Goal: Task Accomplishment & Management: Complete application form

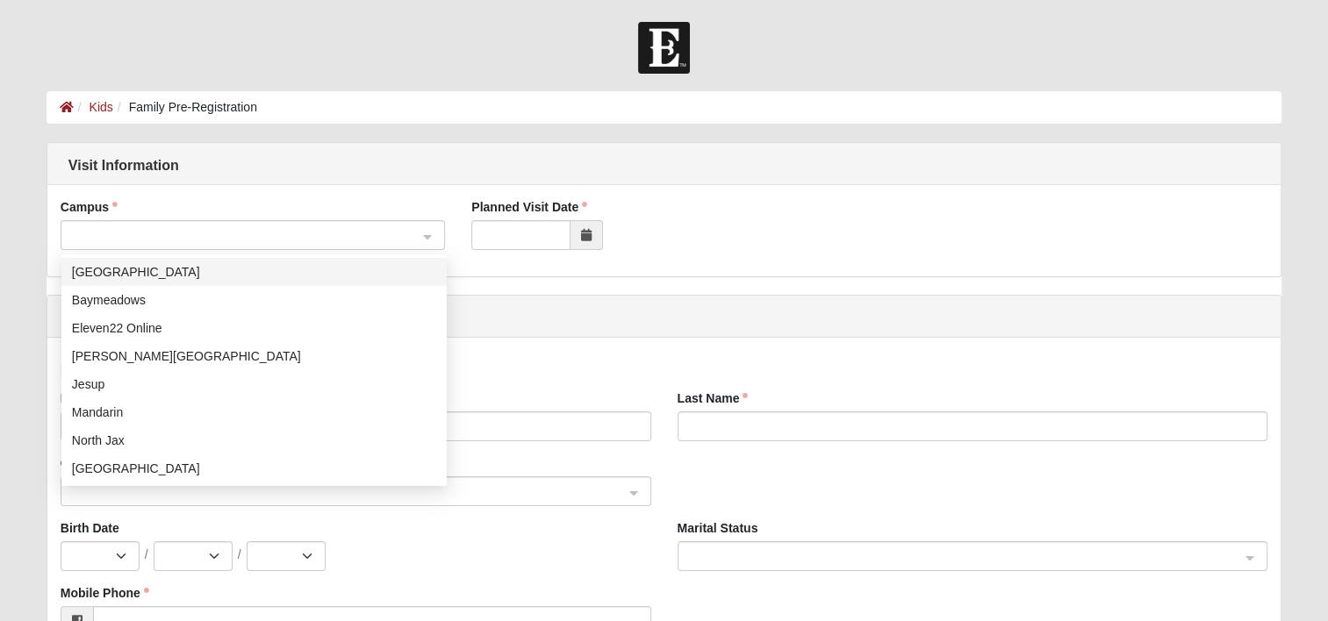
click at [430, 235] on div at bounding box center [252, 236] width 383 height 30
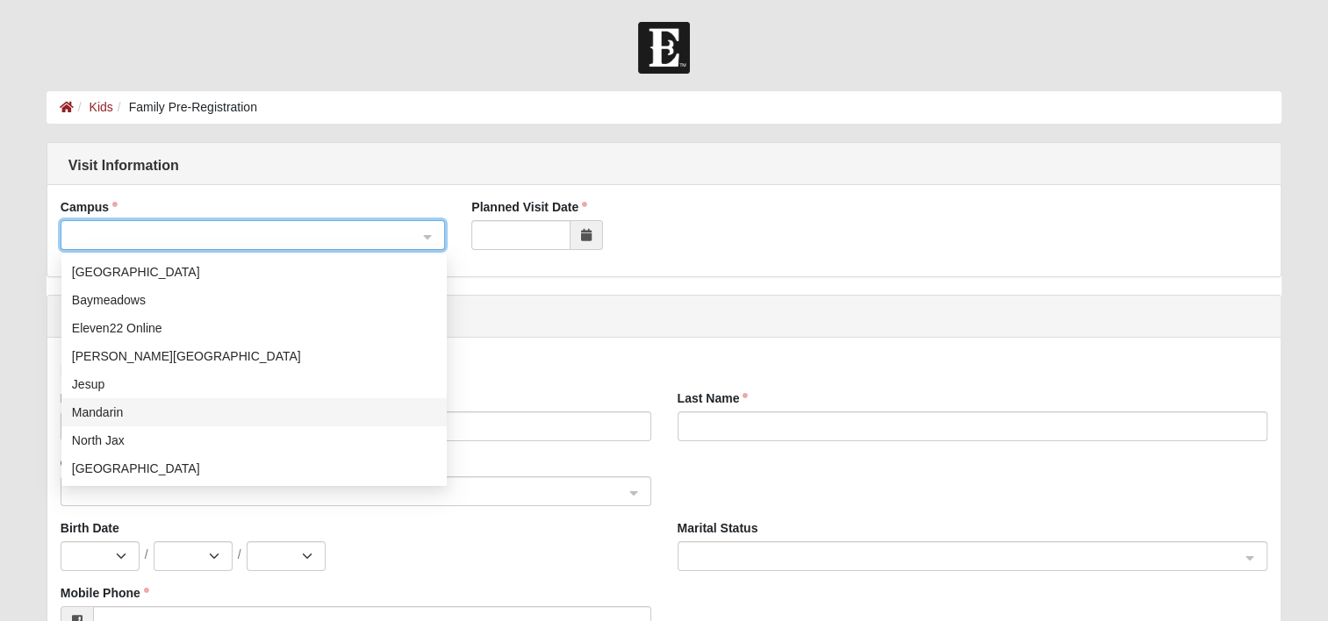
click at [140, 420] on div "Mandarin" at bounding box center [254, 412] width 364 height 19
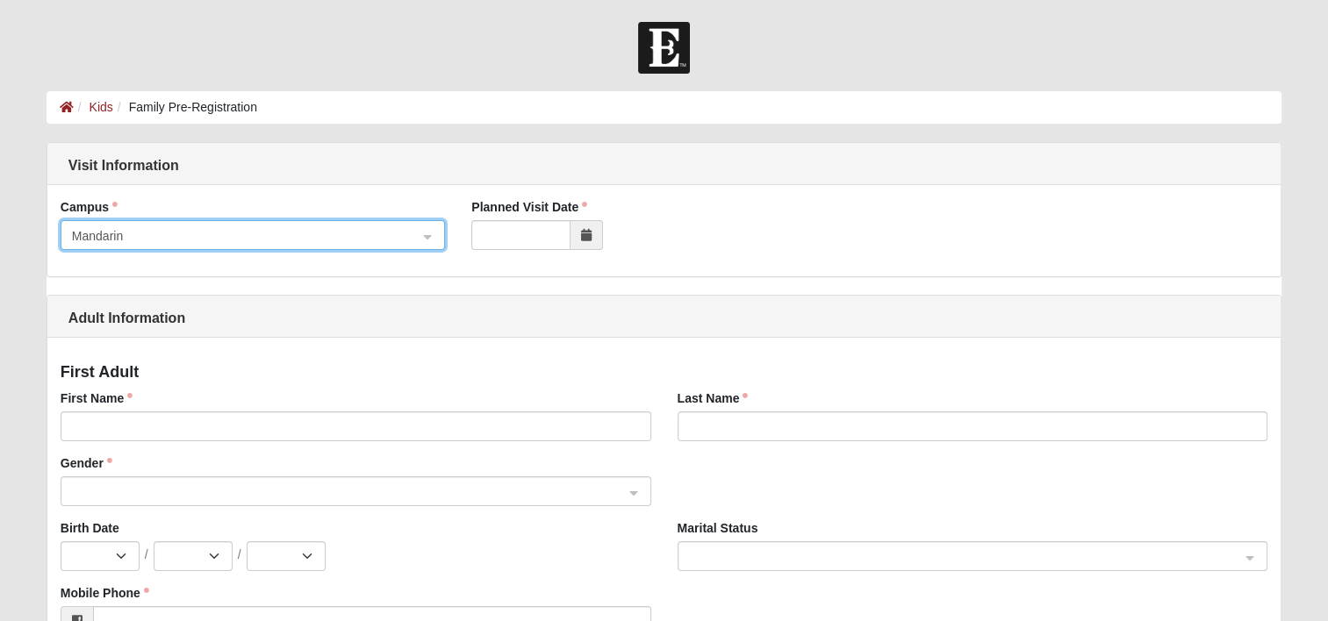
click at [577, 232] on span at bounding box center [587, 235] width 32 height 30
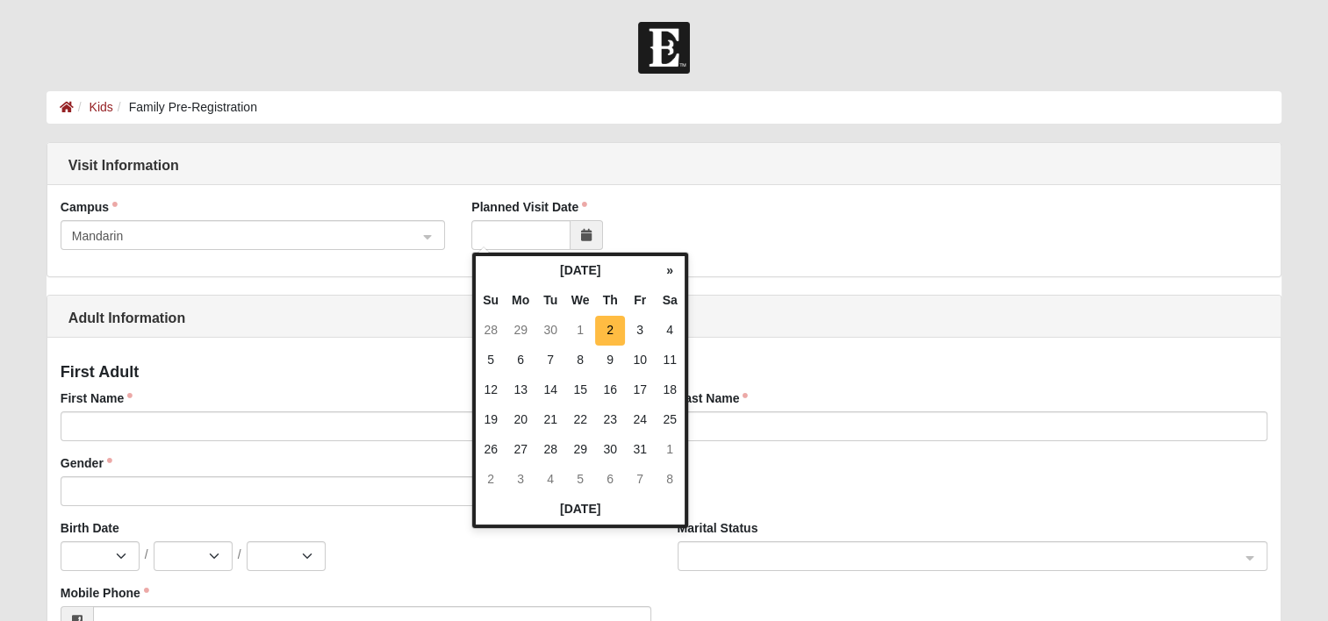
click at [603, 341] on td "2" at bounding box center [610, 331] width 30 height 30
type input "[DATE]"
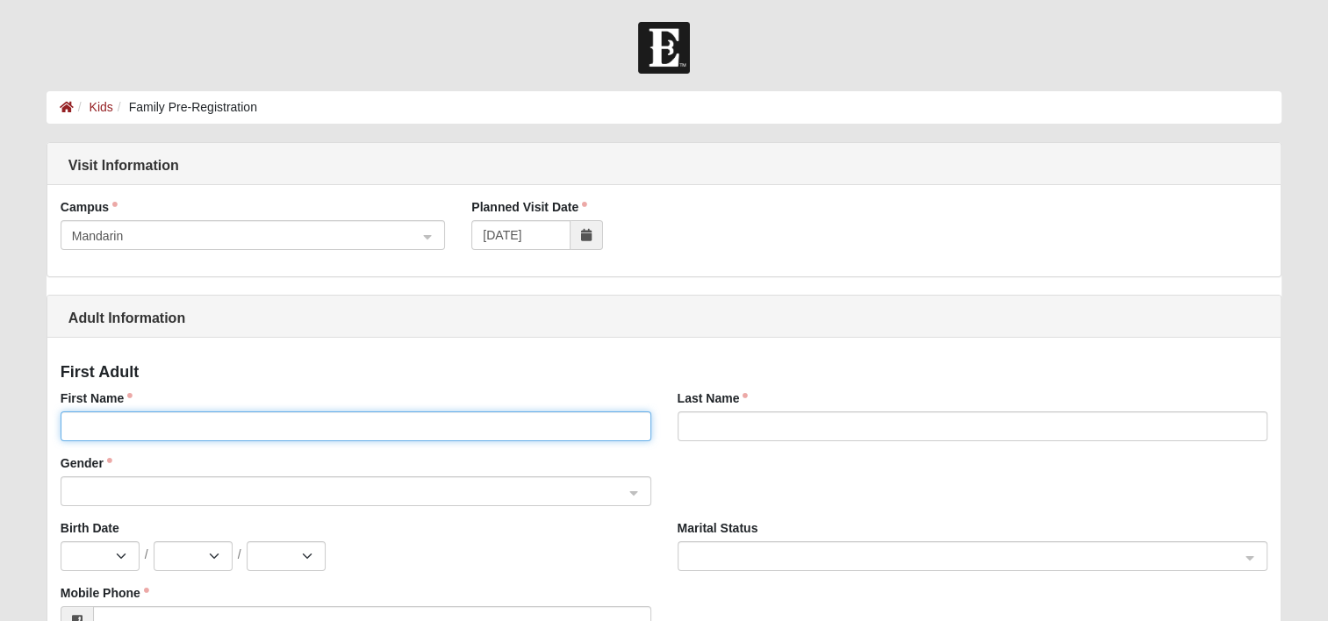
click at [203, 428] on input "First Name" at bounding box center [356, 427] width 591 height 30
type input "KAYLA"
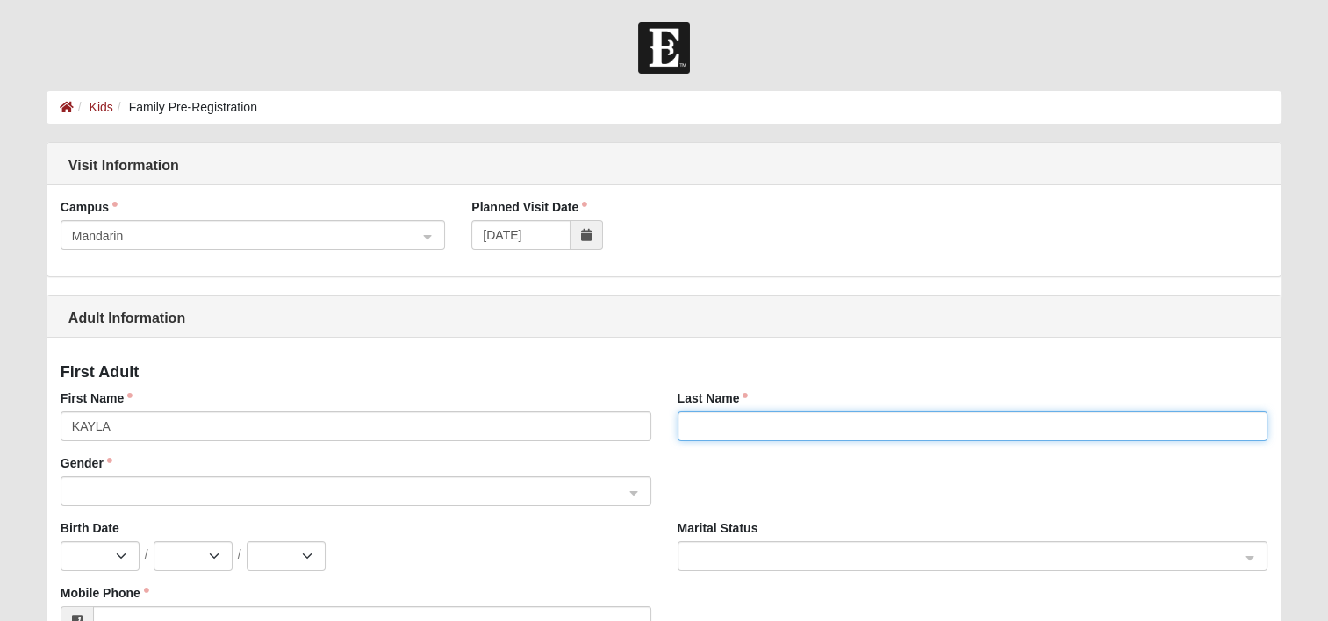
type input "[PERSON_NAME]"
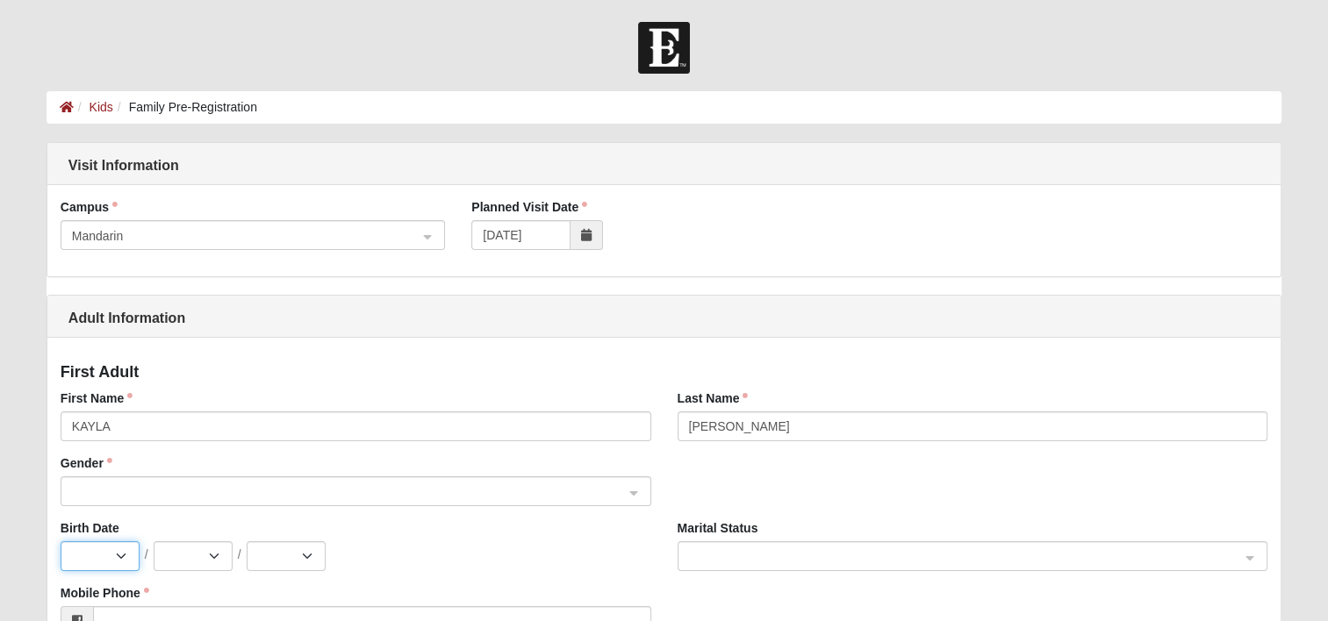
select select "9"
select select "30"
select select "1983"
type input "[PHONE_NUMBER]"
type input "[EMAIL_ADDRESS][DOMAIN_NAME]"
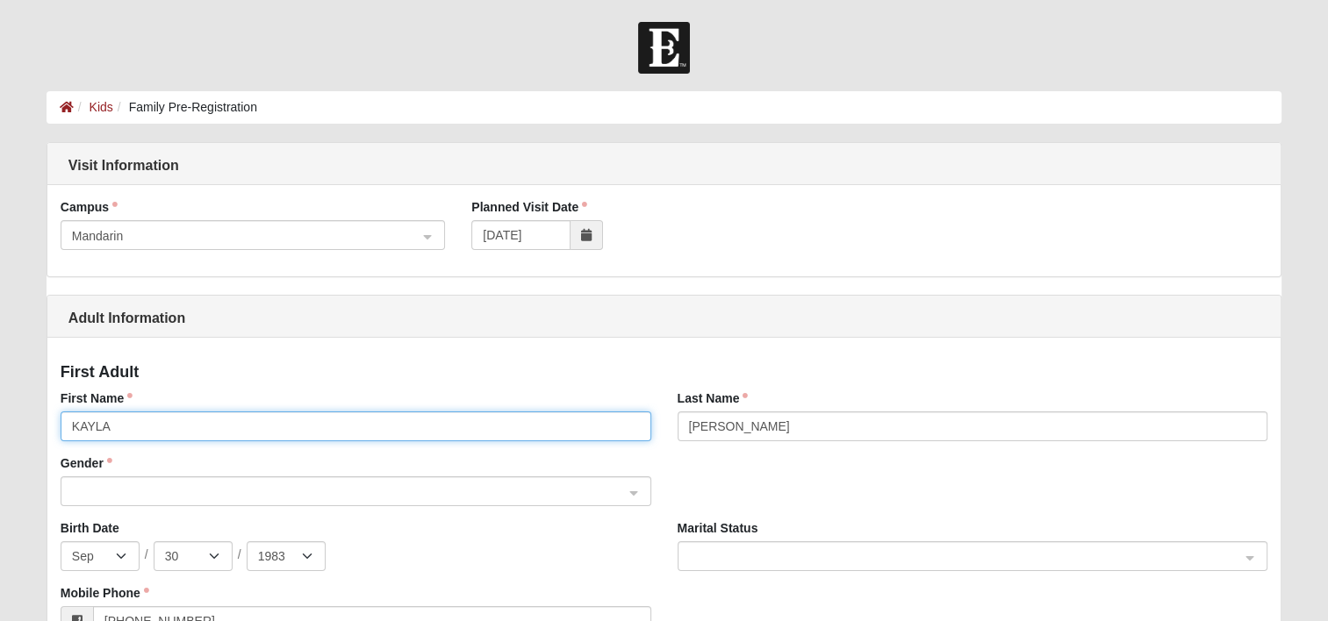
click at [371, 488] on span at bounding box center [348, 492] width 552 height 19
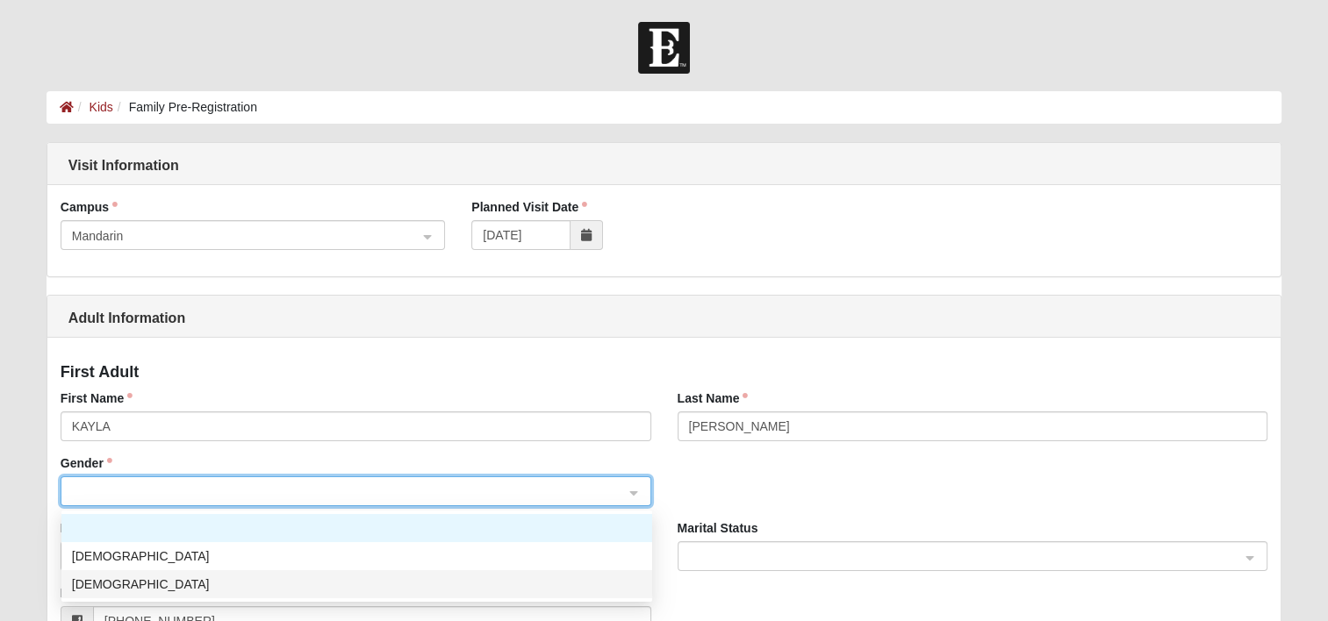
click at [164, 593] on div "Female" at bounding box center [356, 585] width 591 height 28
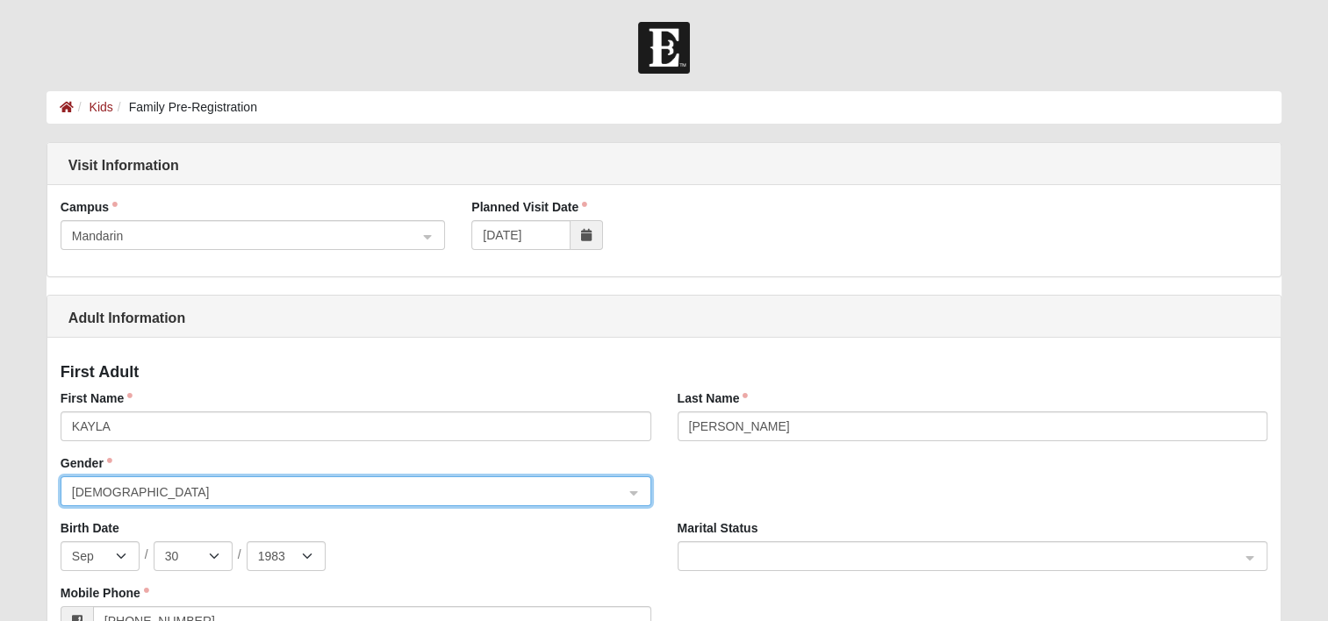
click at [535, 573] on div "Birth Date Jan Feb Mar Apr May Jun Jul Aug Sep Oct Nov Dec / 1 2 3 4 5 6 7 8 9 …" at bounding box center [355, 552] width 617 height 65
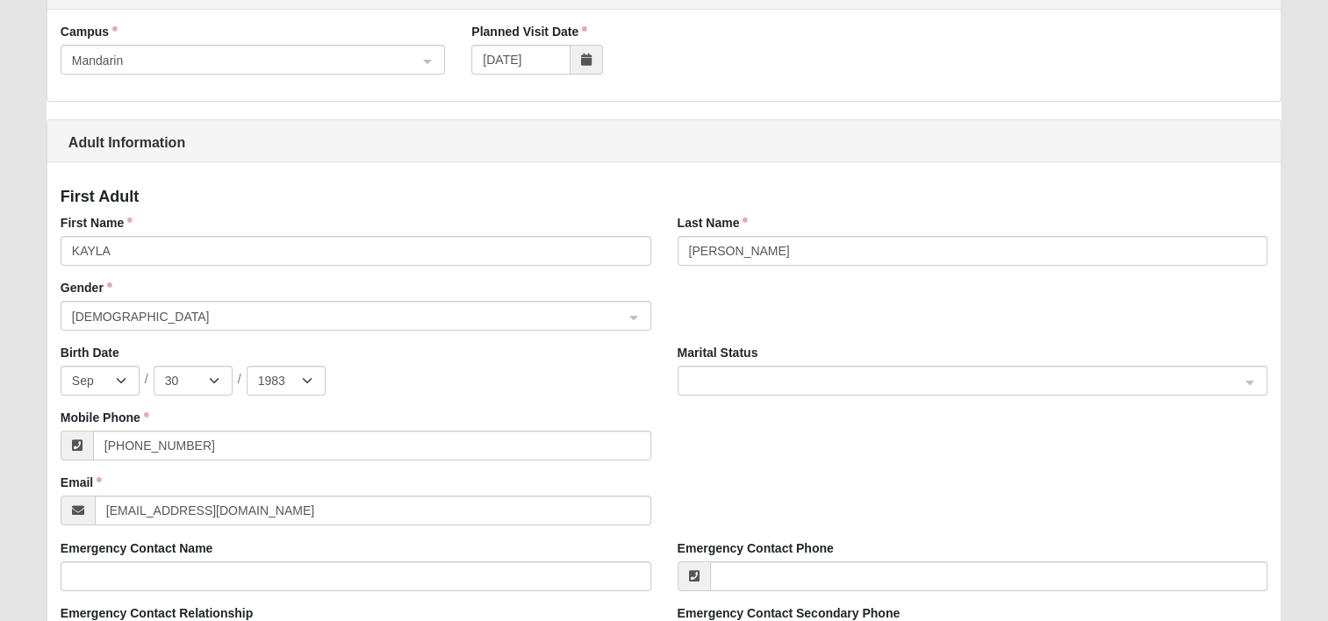
scroll to position [351, 0]
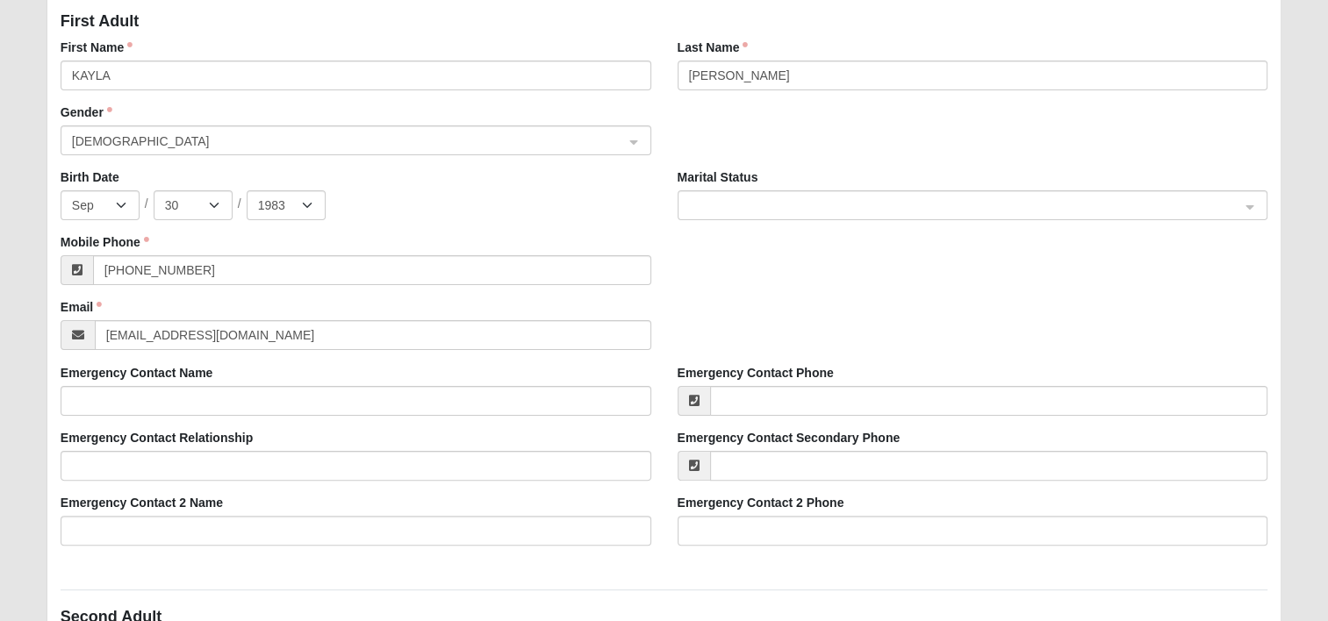
click at [808, 213] on span at bounding box center [965, 206] width 552 height 19
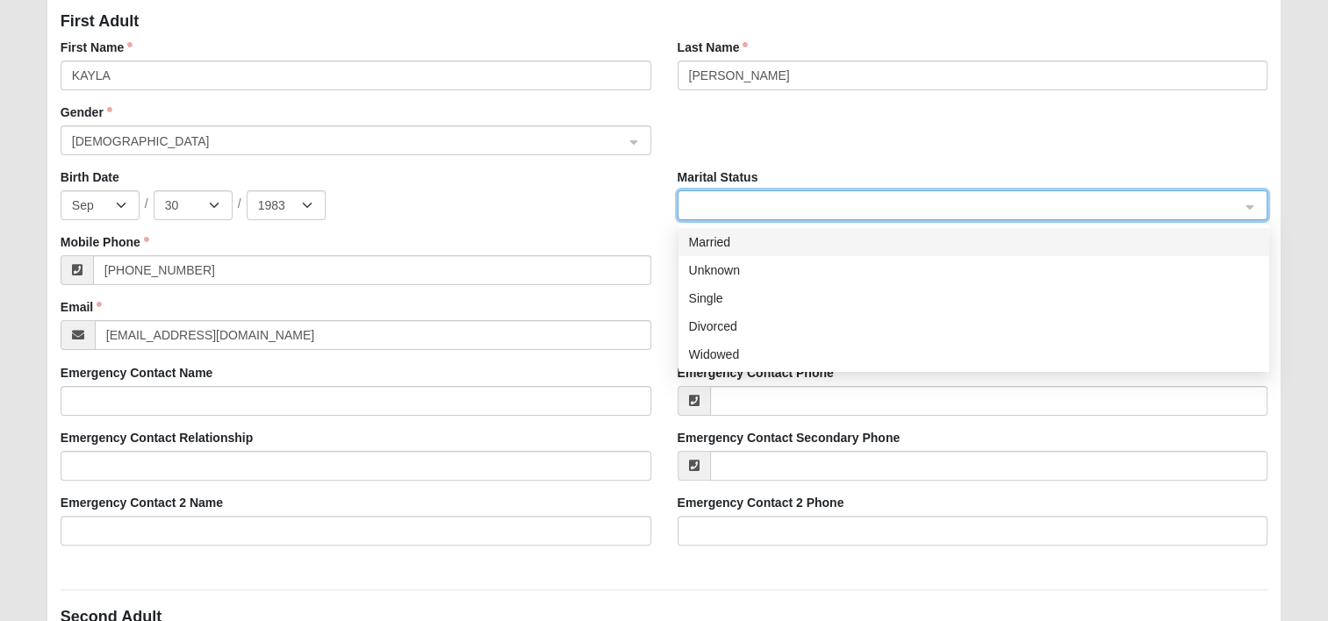
click at [550, 183] on div "Birth Date Jan Feb Mar Apr May Jun Jul Aug Sep Oct Nov Dec / 1 2 3 4 5 6 7 8 9 …" at bounding box center [356, 195] width 591 height 52
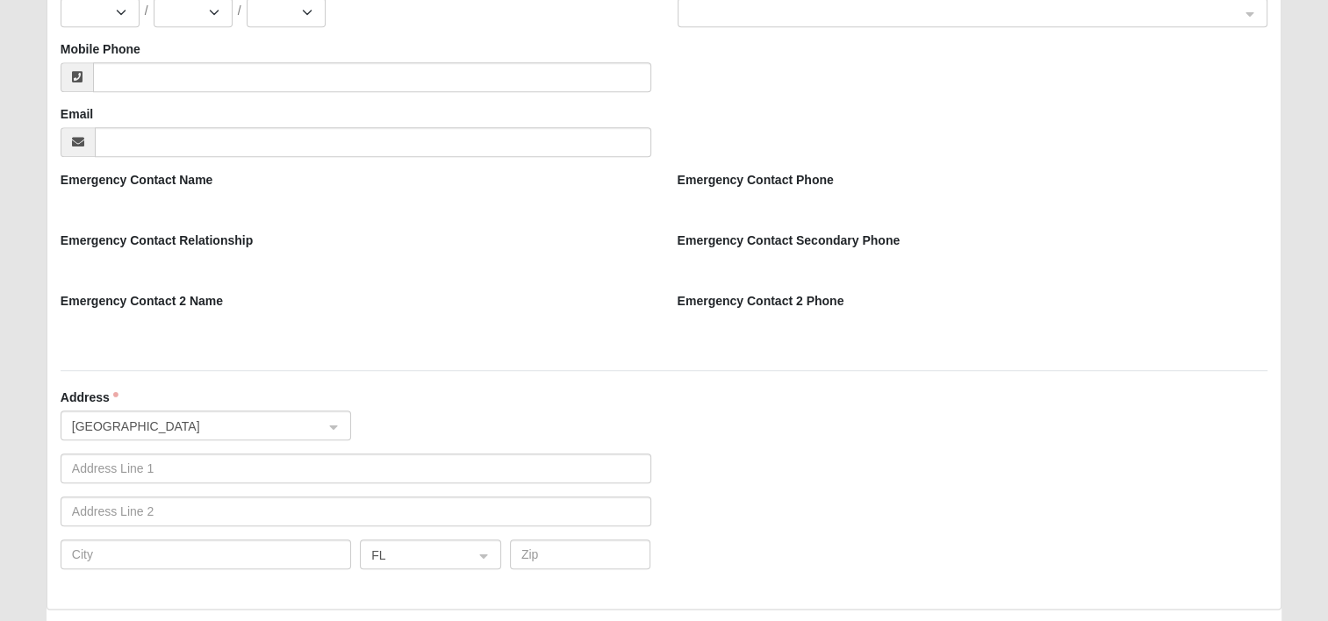
scroll to position [1229, 0]
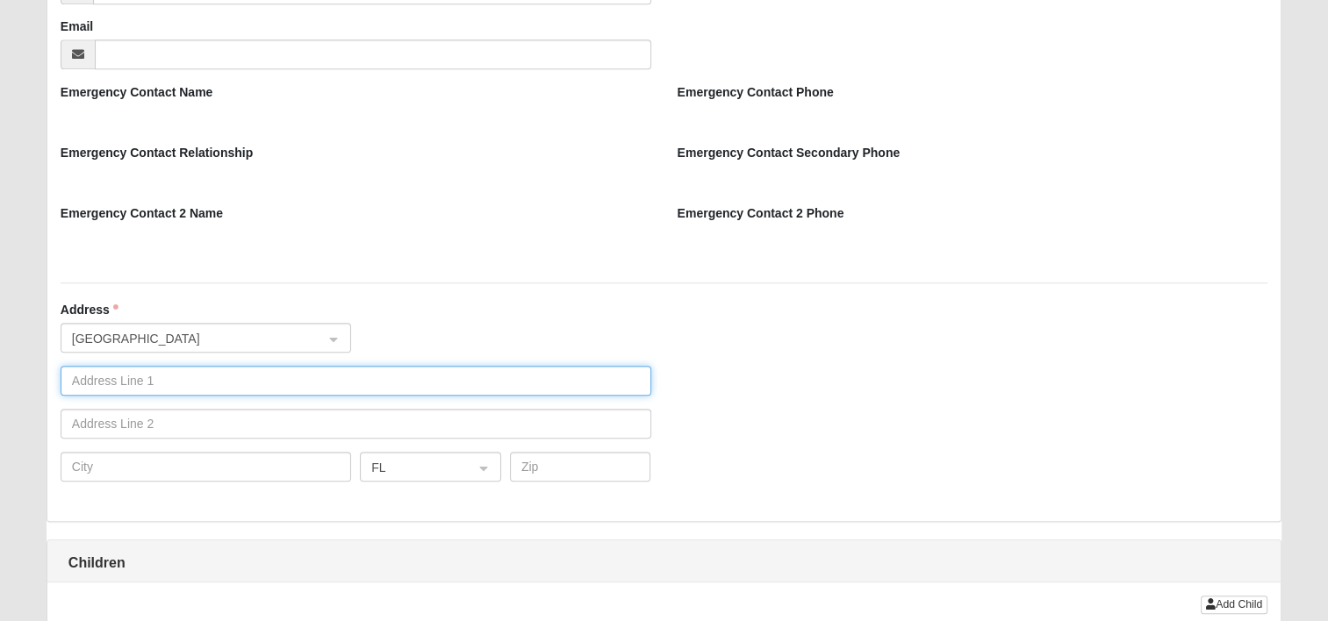
click at [380, 382] on input "text" at bounding box center [356, 381] width 591 height 30
type input "7063 Deer Lodge Circle"
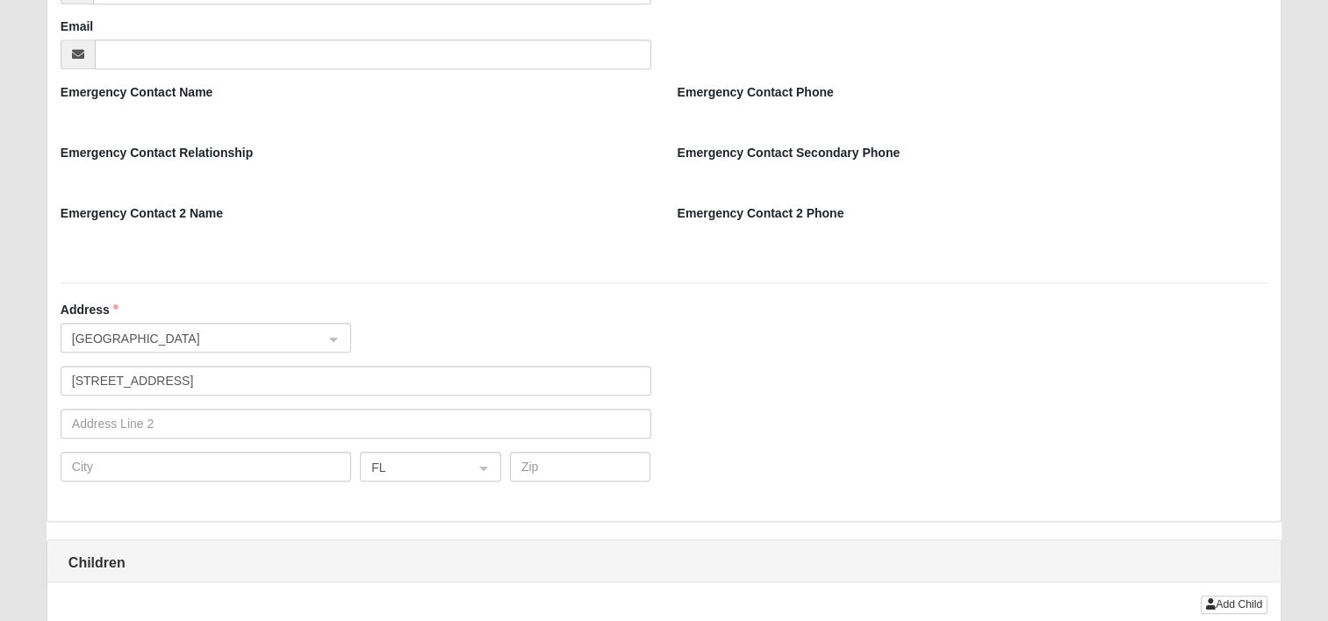
type input "KAYLA"
type input "MURPHY"
type input "(904) 574-6436"
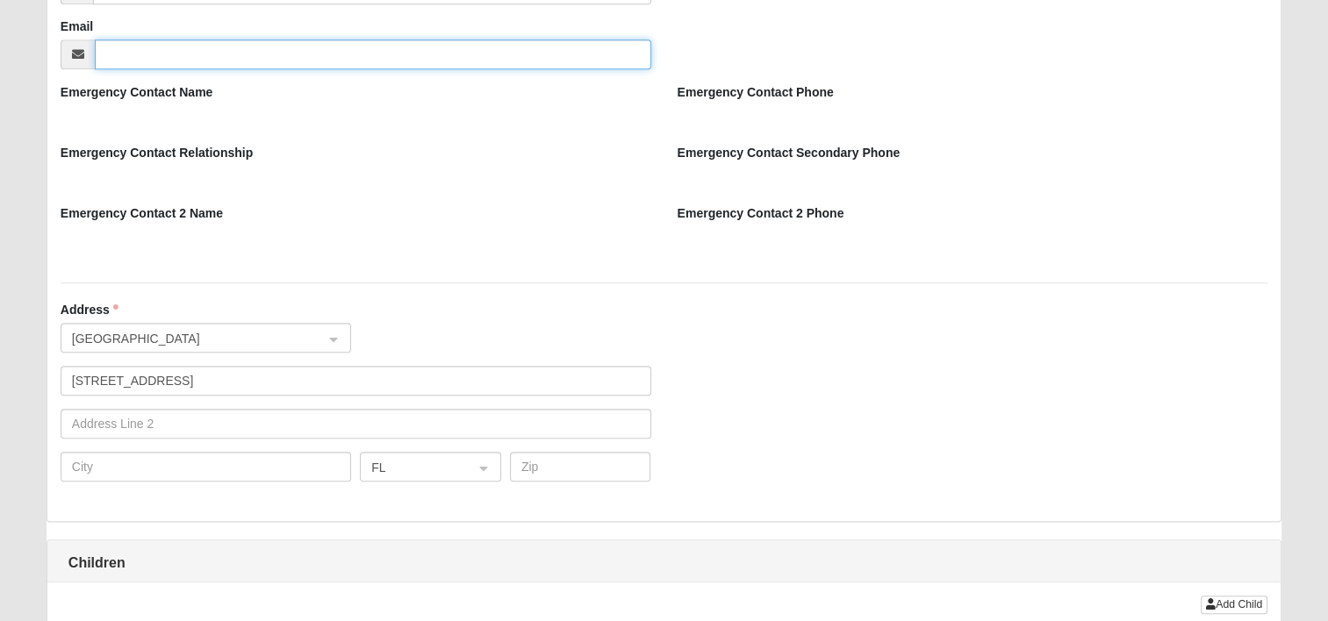
type input "kay0082@yahoo.com"
type input "unit 112"
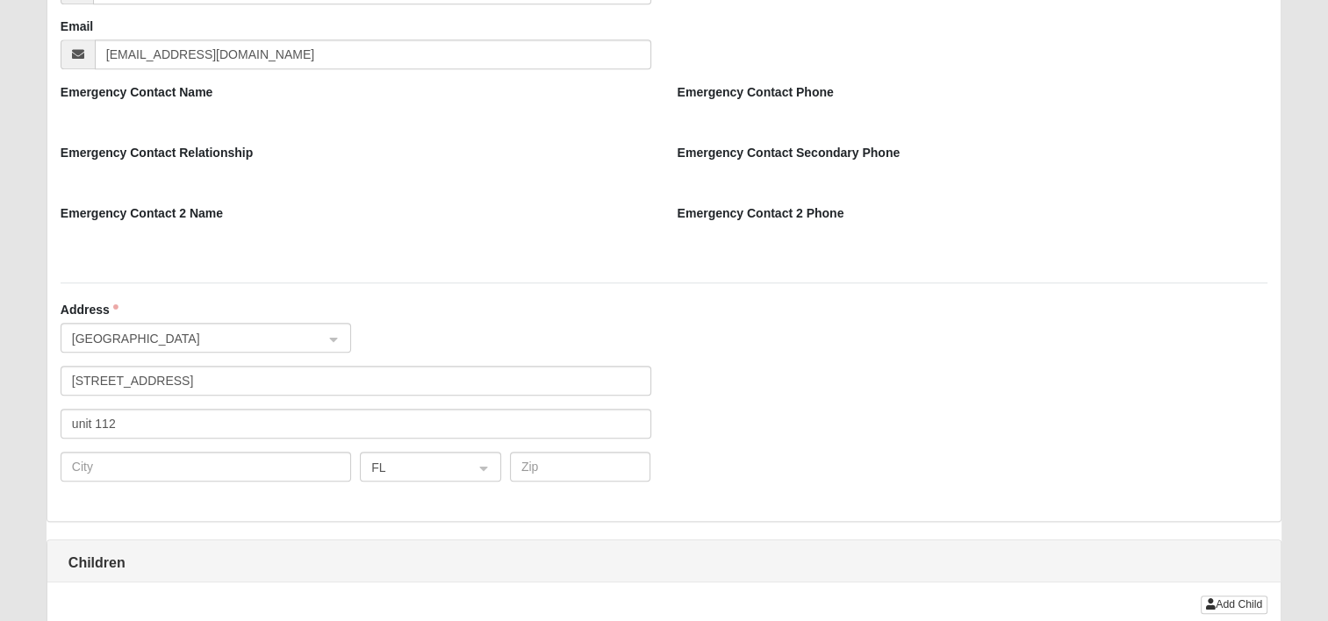
type input "Jacksonville Florida"
type input "32256"
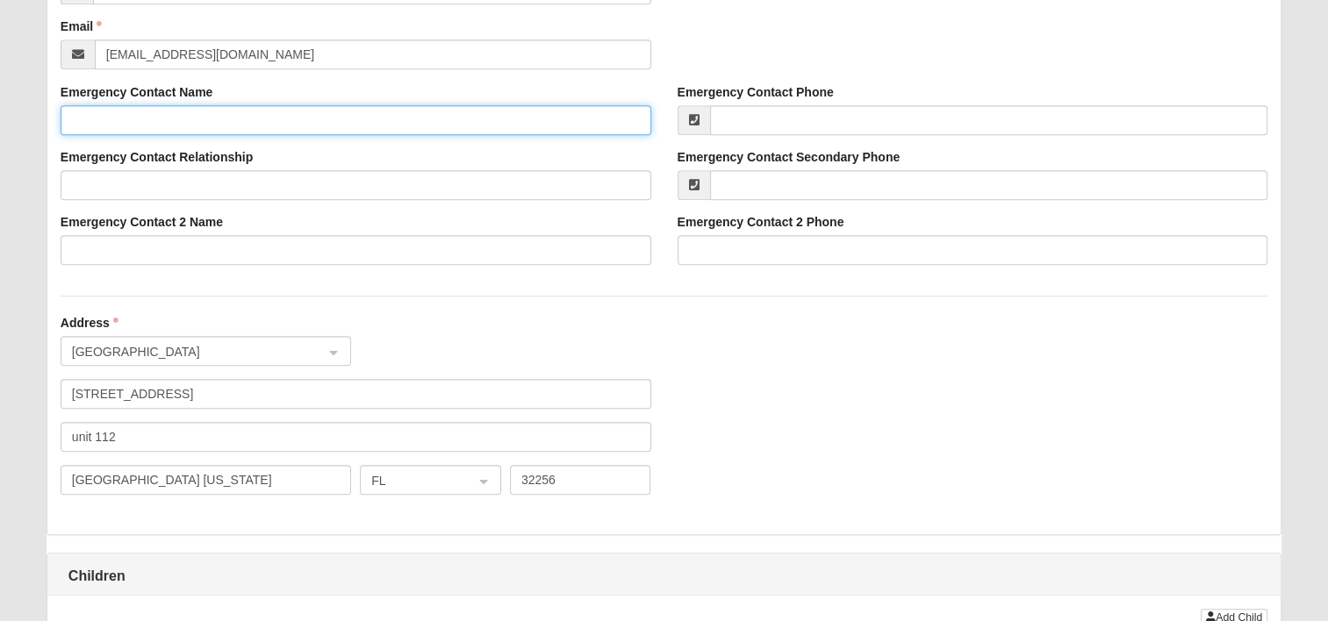
type input "KAYLA PENELOPE MURPHY"
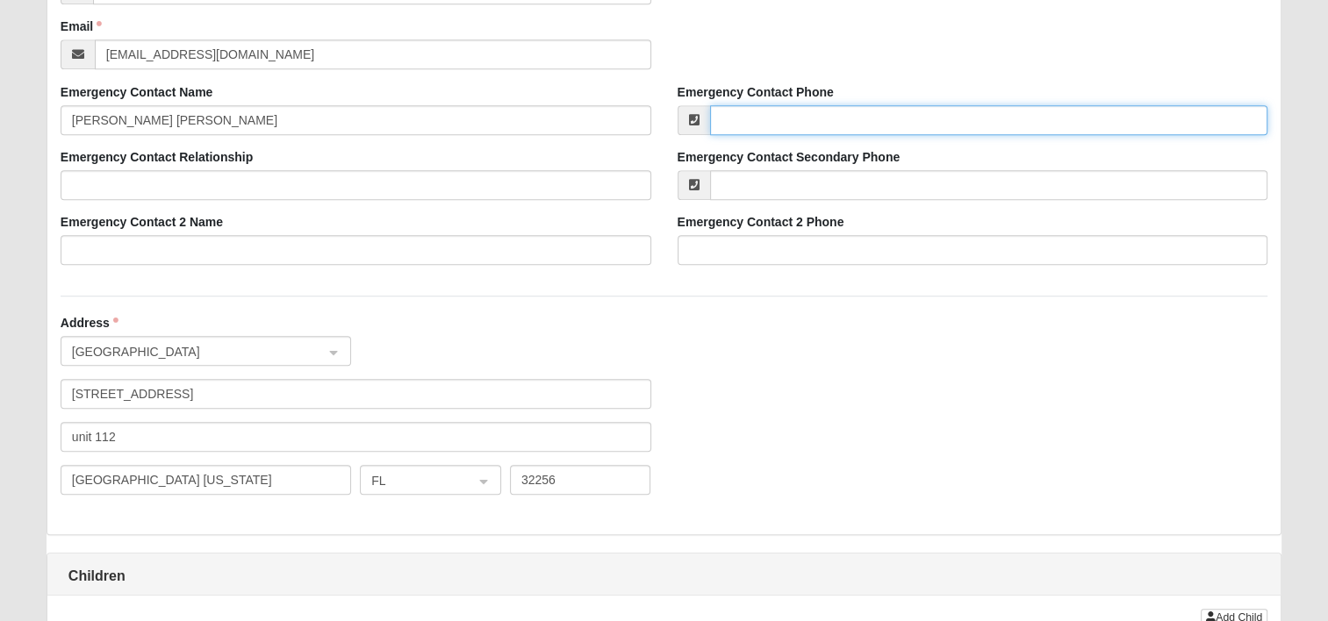
type input "(904) 574-6436"
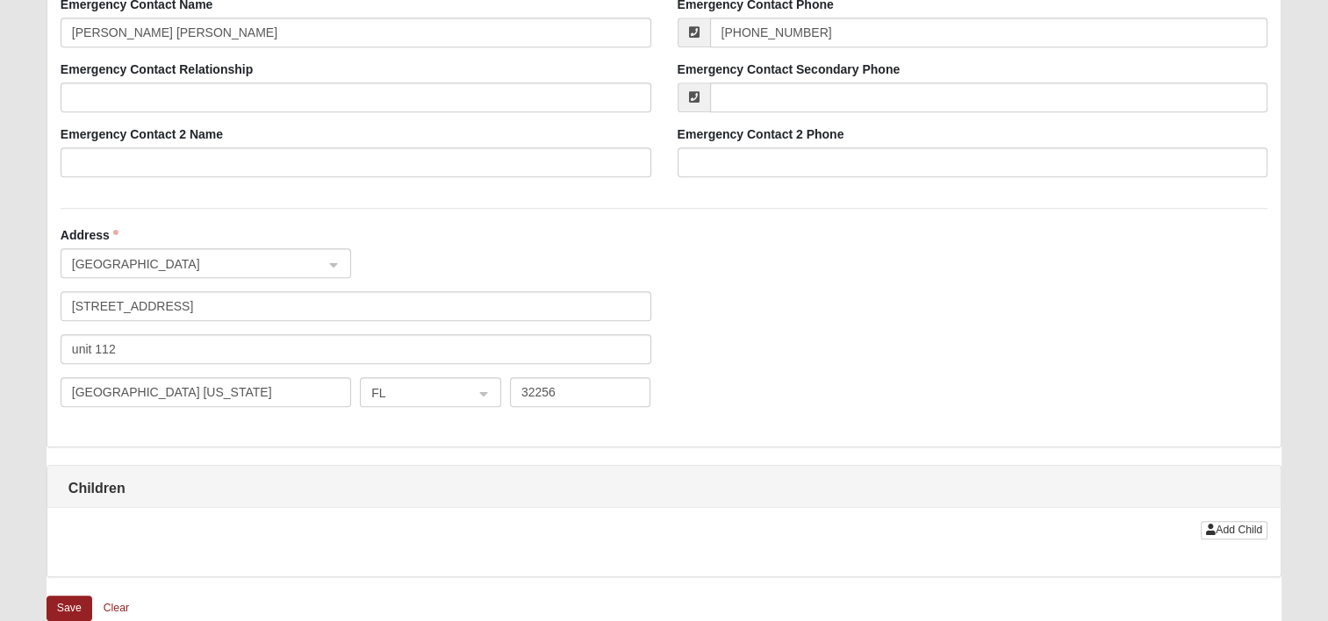
scroll to position [1404, 0]
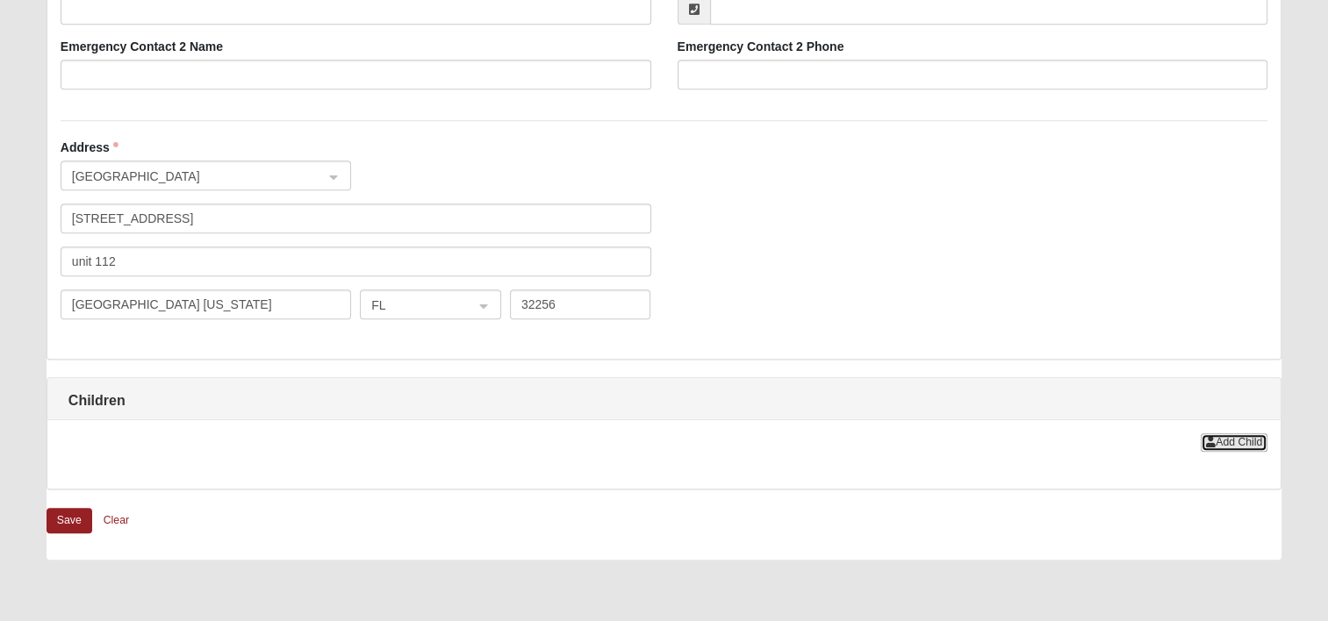
click at [1250, 446] on span "Add Child" at bounding box center [1239, 442] width 47 height 12
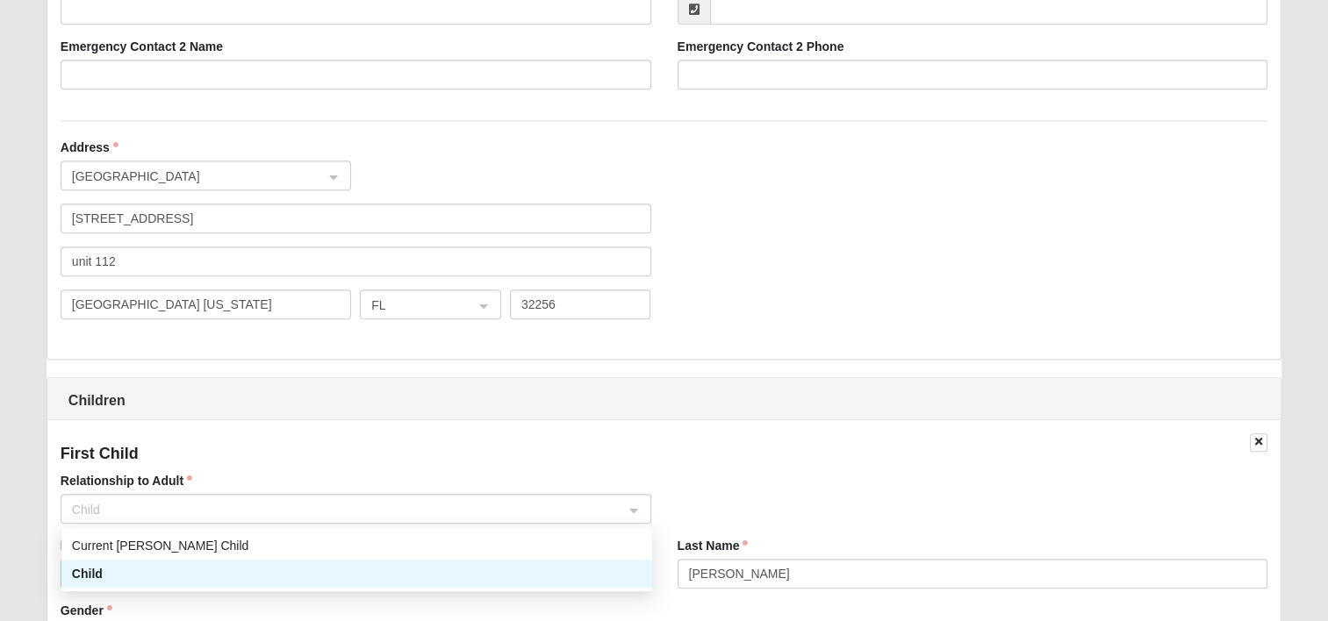
click at [146, 509] on span "Child" at bounding box center [348, 509] width 552 height 19
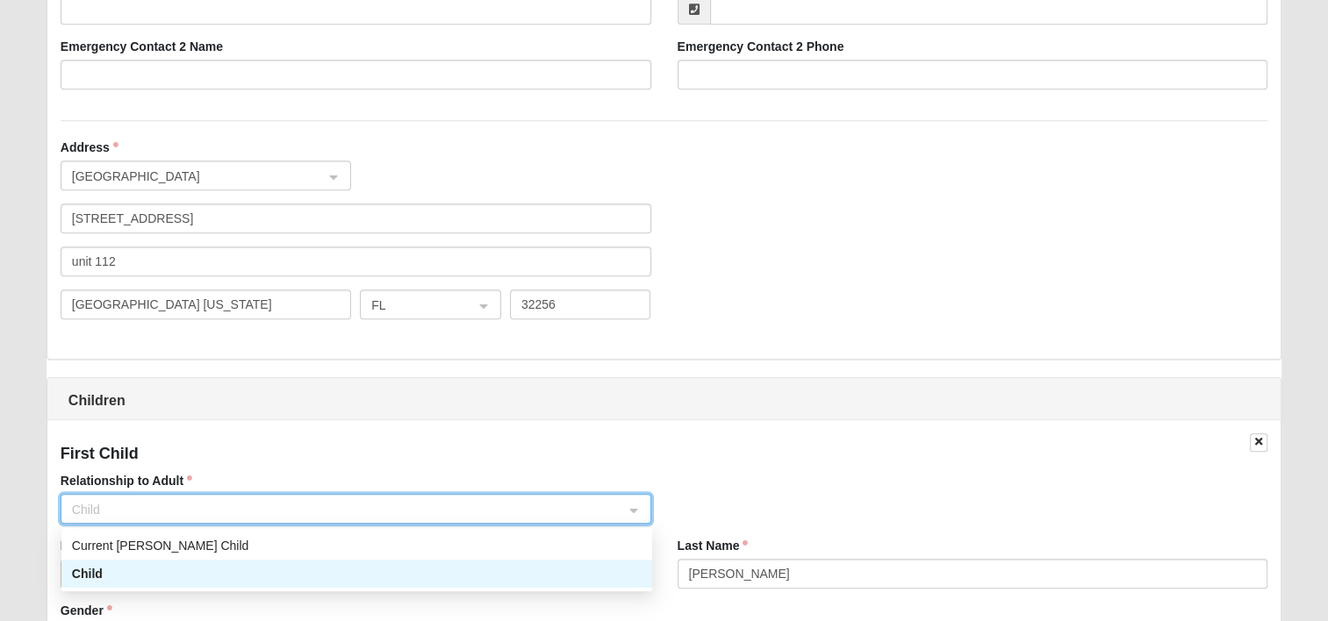
click at [132, 570] on div "Child" at bounding box center [357, 573] width 570 height 19
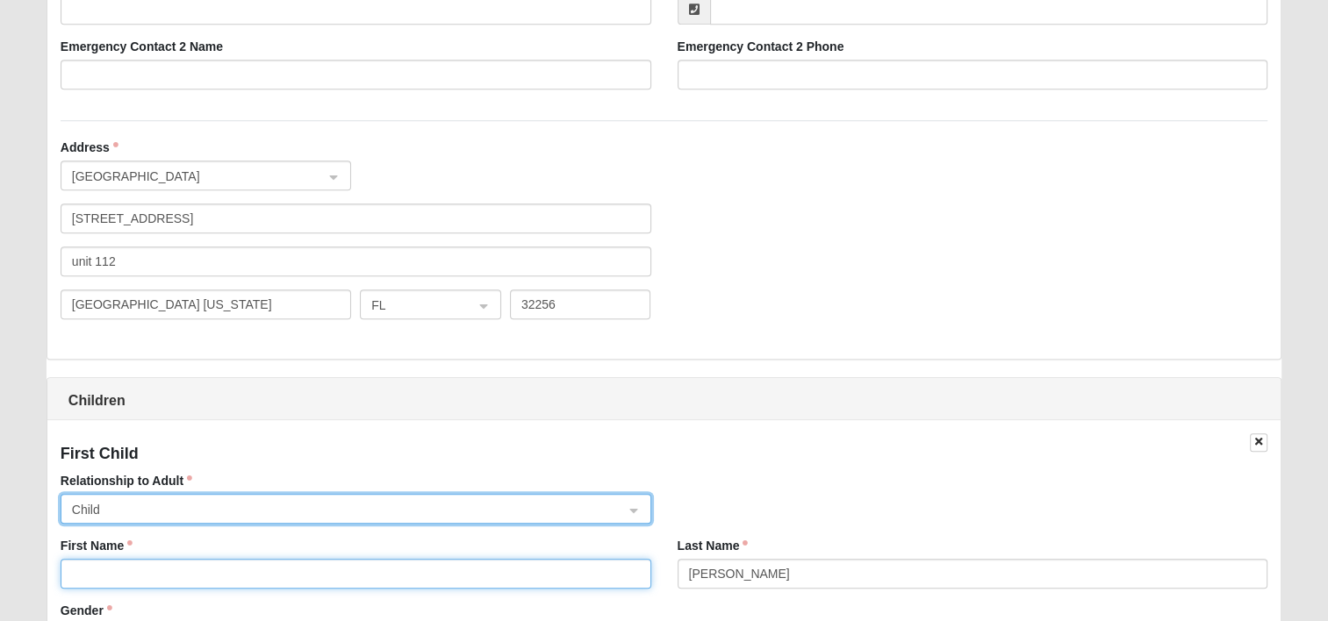
click at [132, 570] on input "First Name" at bounding box center [356, 574] width 591 height 30
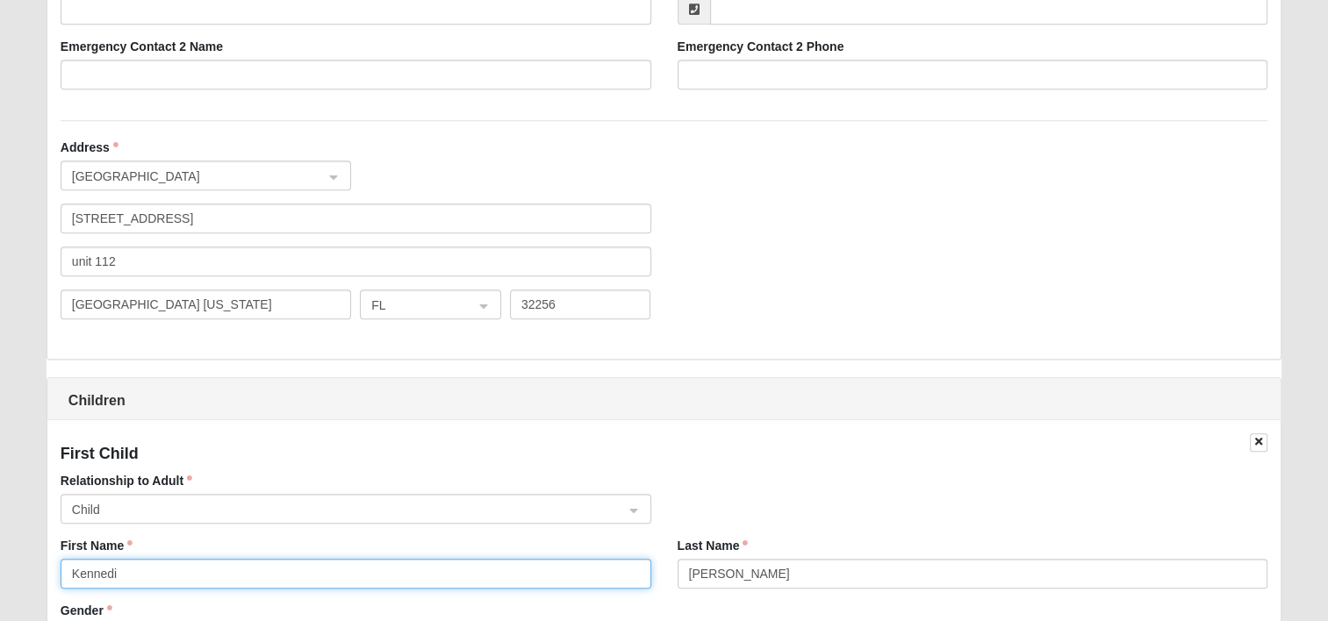
type input "Kennedi"
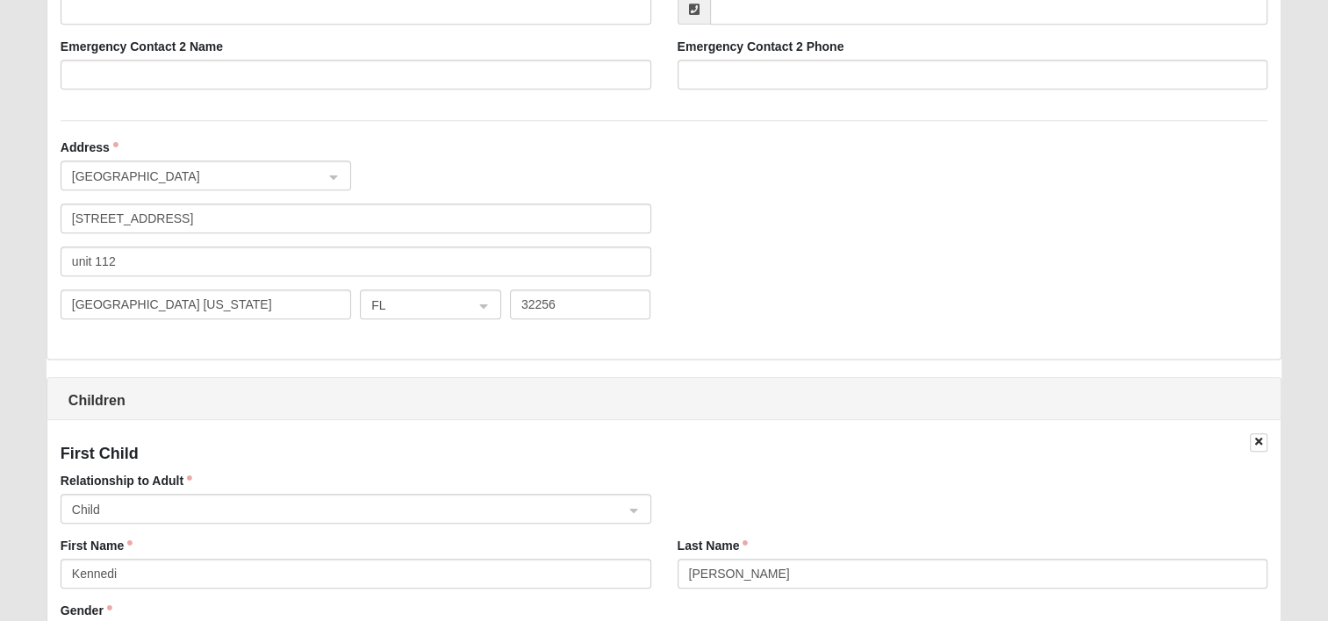
scroll to position [1730, 0]
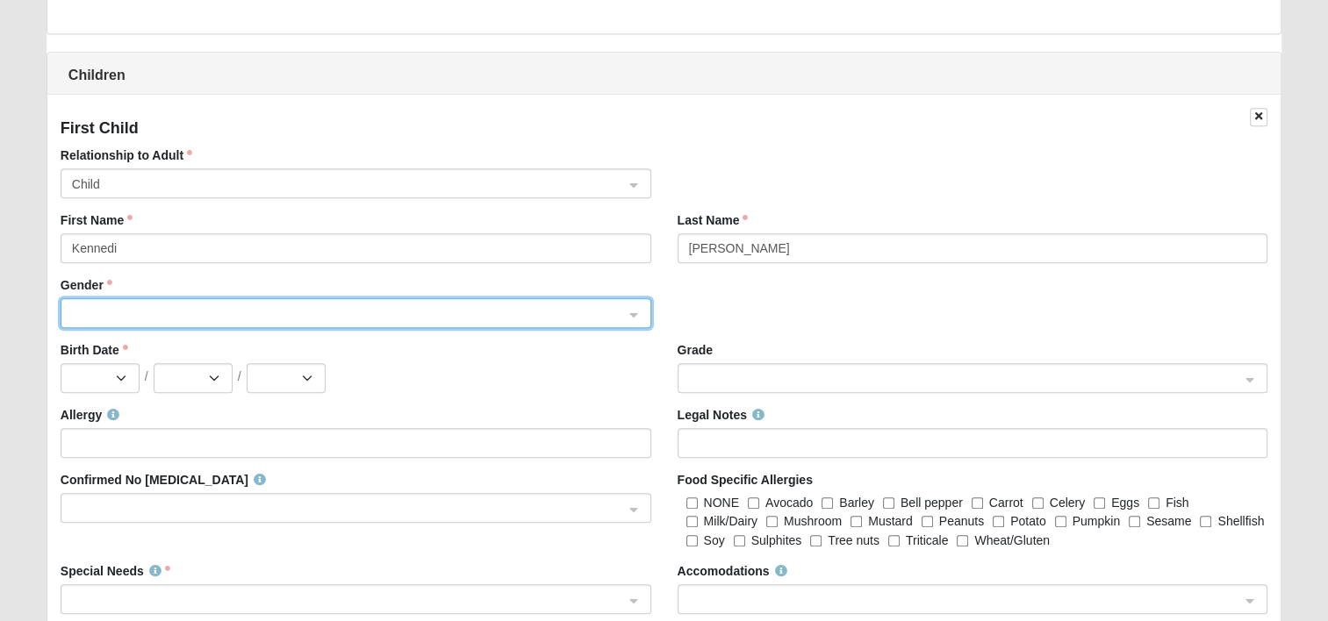
click at [138, 320] on span at bounding box center [348, 314] width 552 height 19
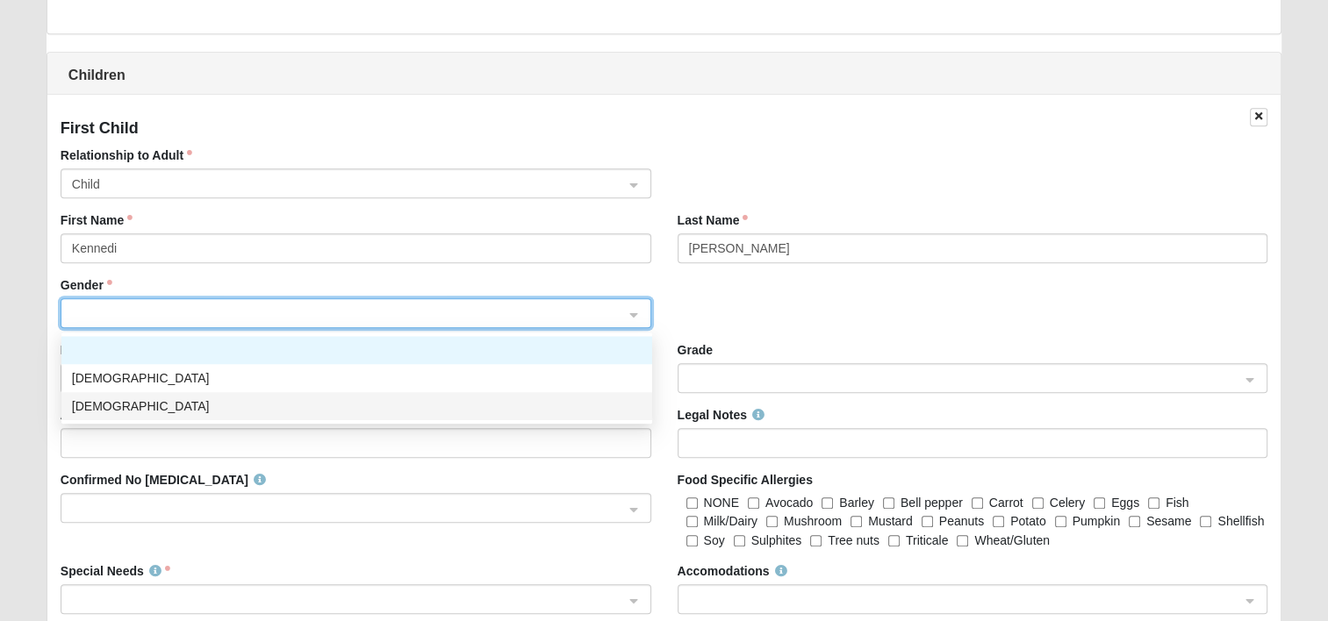
click at [90, 392] on div "Female" at bounding box center [356, 406] width 591 height 28
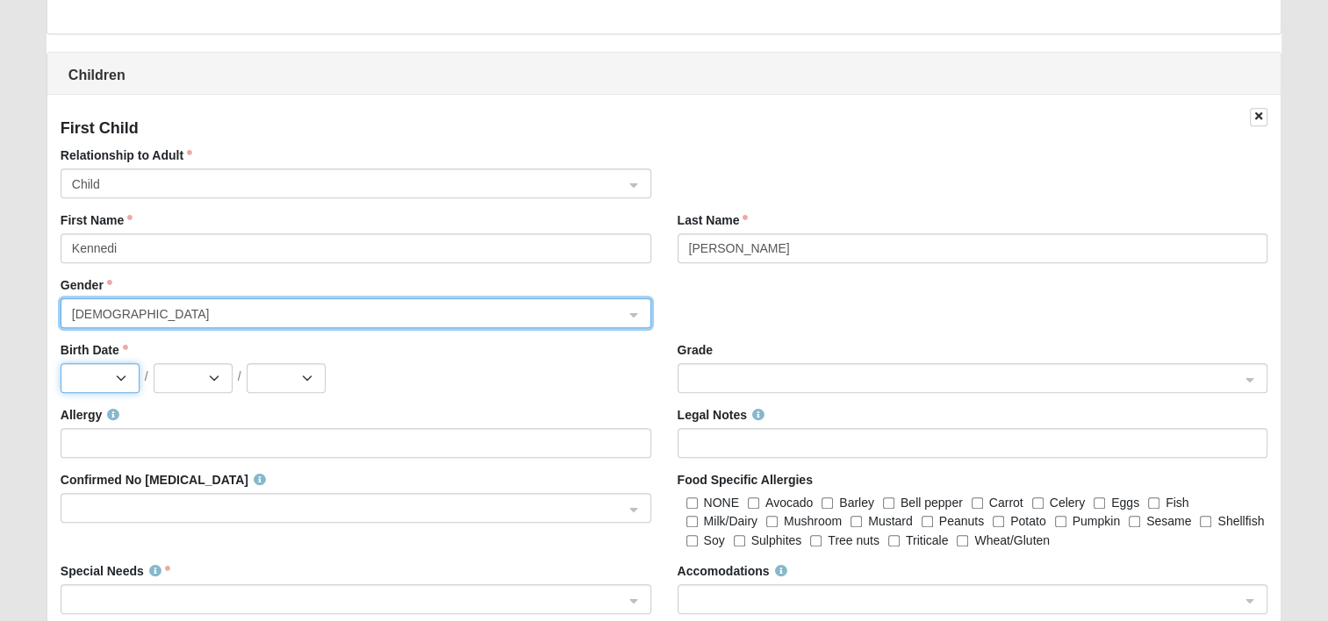
click at [97, 372] on select "Jan Feb Mar Apr May Jun Jul Aug Sep Oct Nov Dec" at bounding box center [100, 378] width 79 height 30
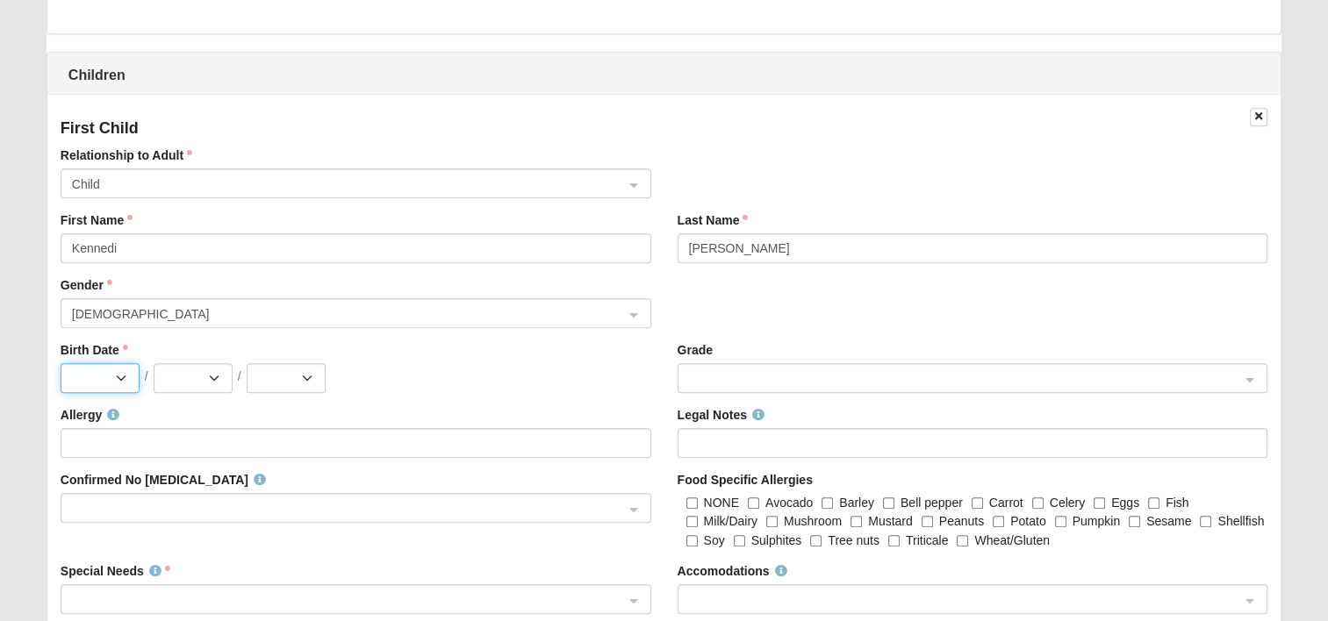
select select "1"
click at [61, 363] on select "Jan Feb Mar Apr May Jun Jul Aug Sep Oct Nov Dec" at bounding box center [100, 378] width 79 height 30
click at [190, 369] on select "1 2 3 4 5 6 7 8 9 10 11 12 13 14 15 16 17 18 19 20 21 22 23 24 25 26 27 28 29 3…" at bounding box center [193, 378] width 79 height 30
select select "29"
click at [154, 363] on select "1 2 3 4 5 6 7 8 9 10 11 12 13 14 15 16 17 18 19 20 21 22 23 24 25 26 27 28 29 3…" at bounding box center [193, 378] width 79 height 30
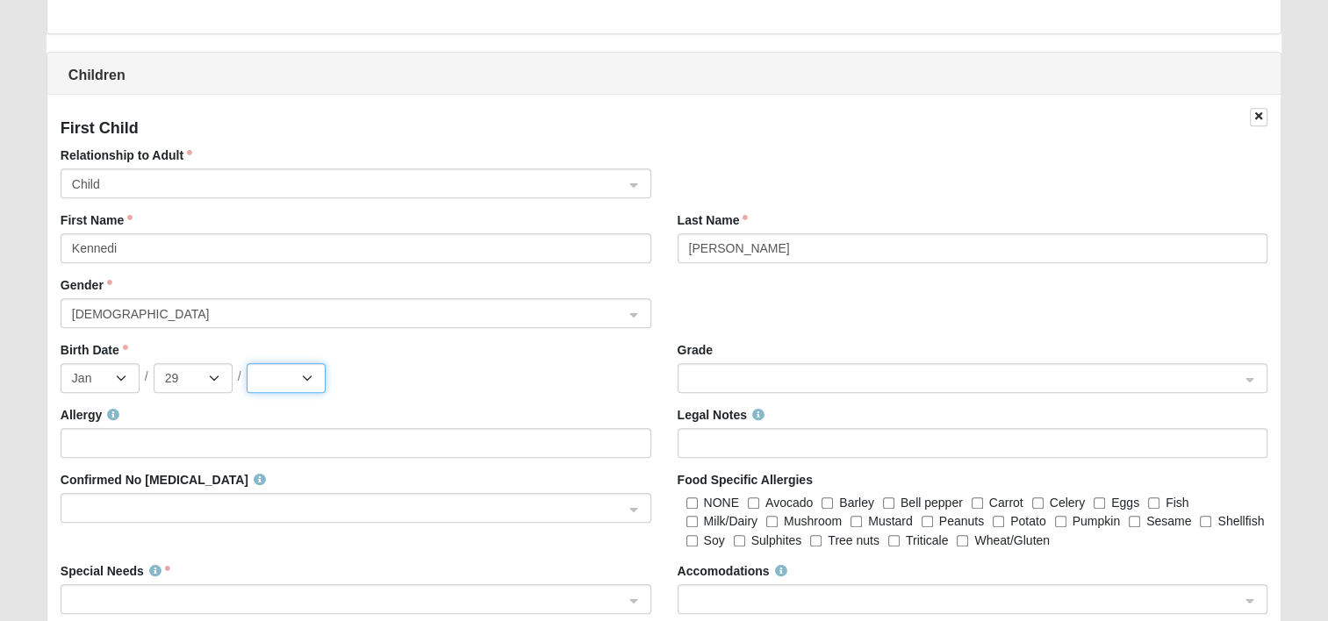
click at [284, 380] on select "2025 2024 2023 2022 2021 2020 2019 2018 2017 2016 2015 2014 2013 2012 2011 2010…" at bounding box center [286, 378] width 79 height 30
select select "2017"
click at [247, 363] on select "2025 2024 2023 2022 2021 2020 2019 2018 2017 2016 2015 2014 2013 2012 2011 2010…" at bounding box center [286, 378] width 79 height 30
click at [666, 369] on div "Grade" at bounding box center [972, 373] width 617 height 65
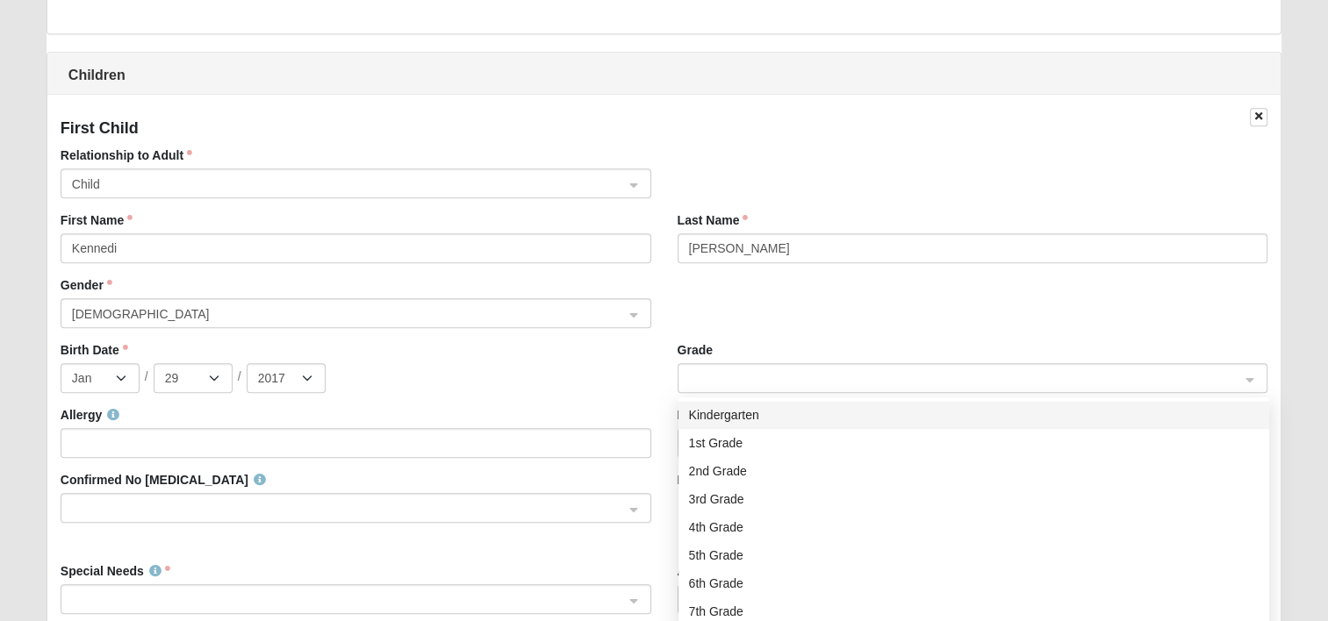
click at [771, 370] on span at bounding box center [965, 379] width 552 height 19
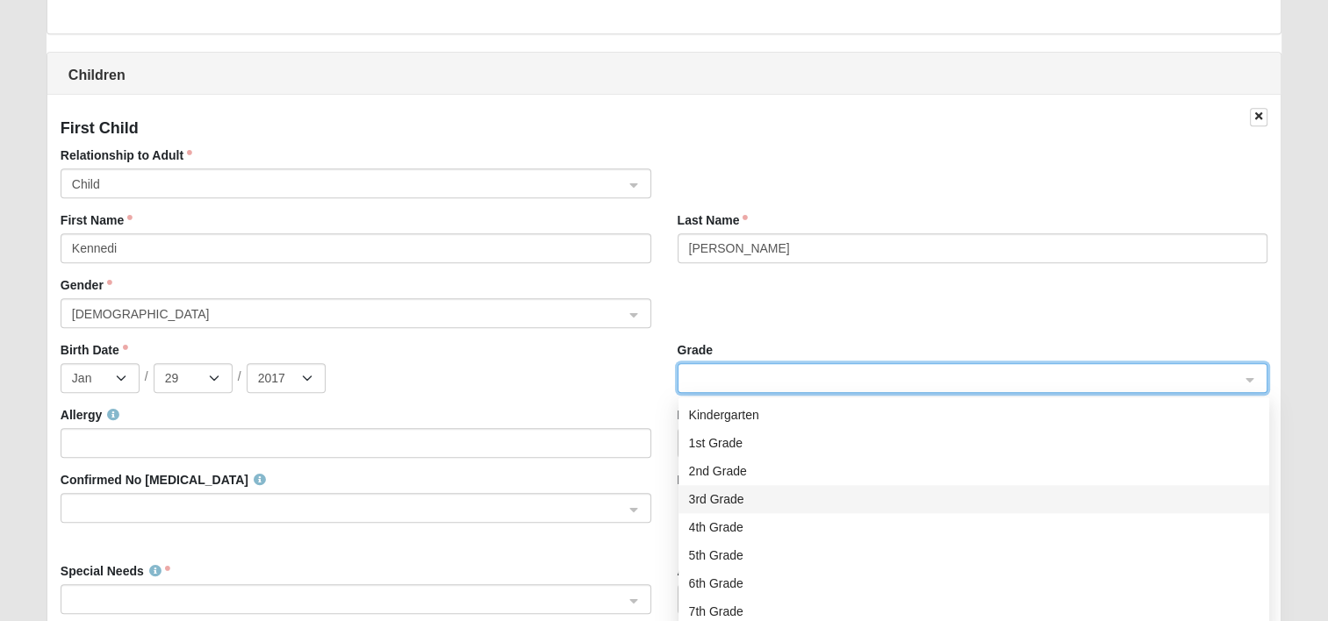
click at [721, 498] on div "3rd Grade" at bounding box center [974, 499] width 570 height 19
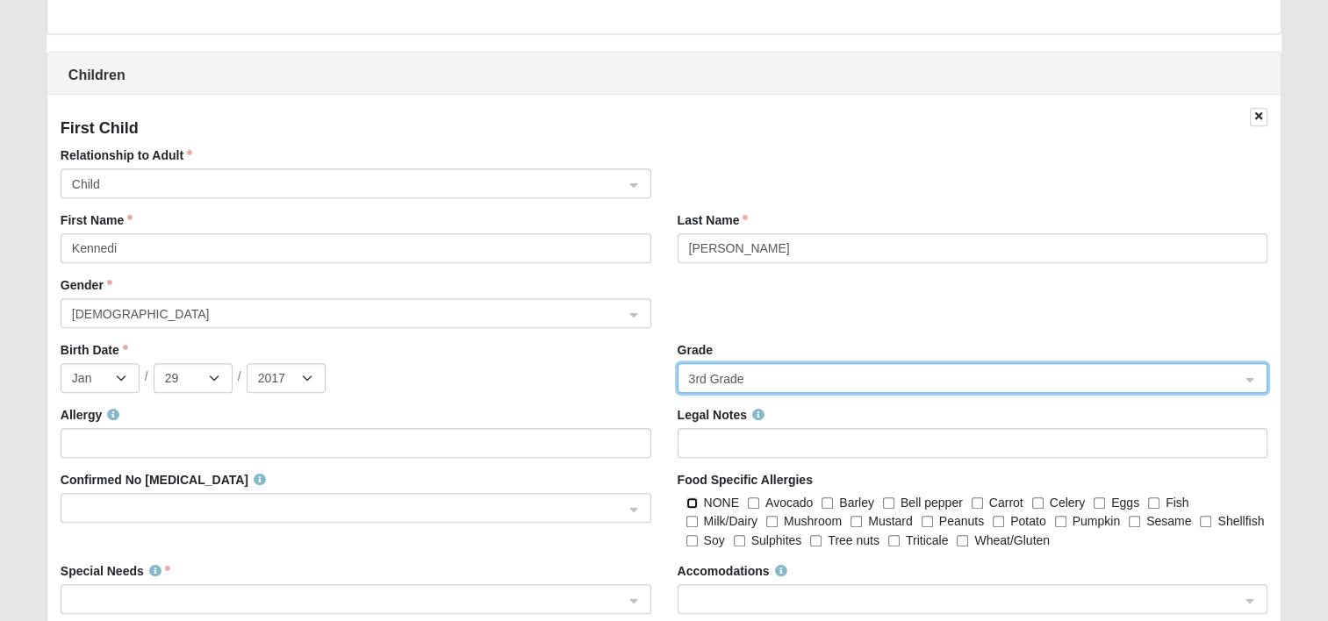
click at [688, 499] on input "NONE" at bounding box center [691, 503] width 11 height 11
checkbox input "true"
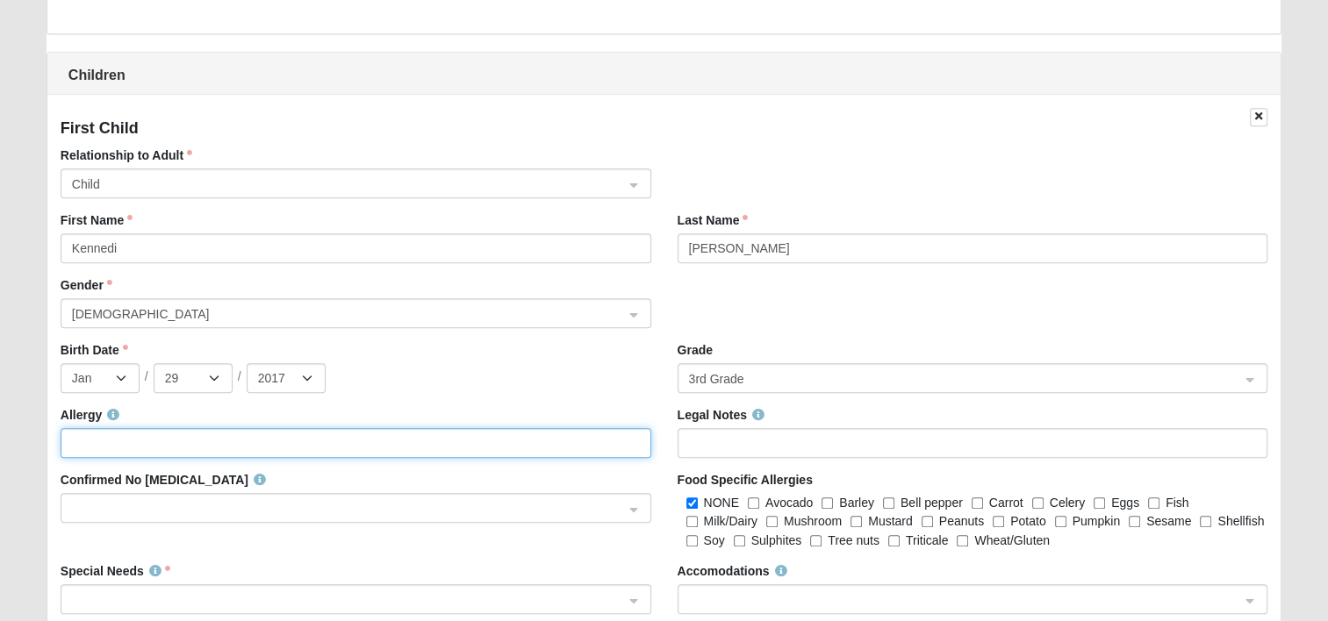
click at [85, 434] on input "Allergy" at bounding box center [356, 443] width 591 height 30
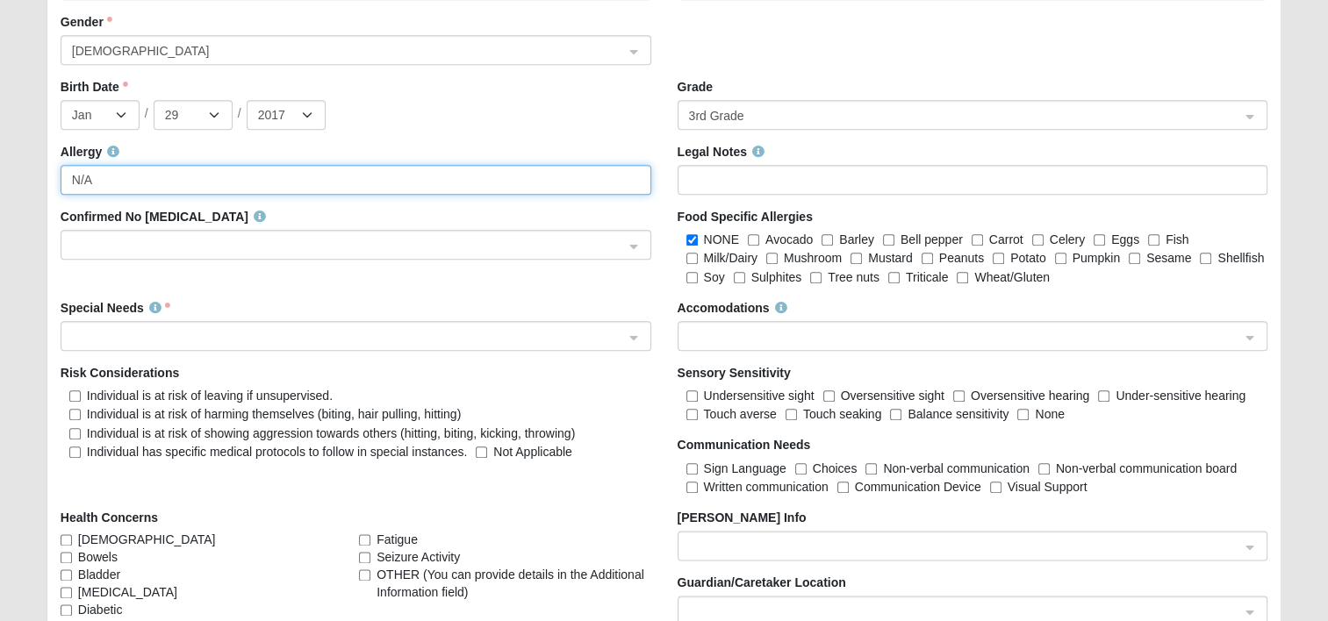
type input "N/A"
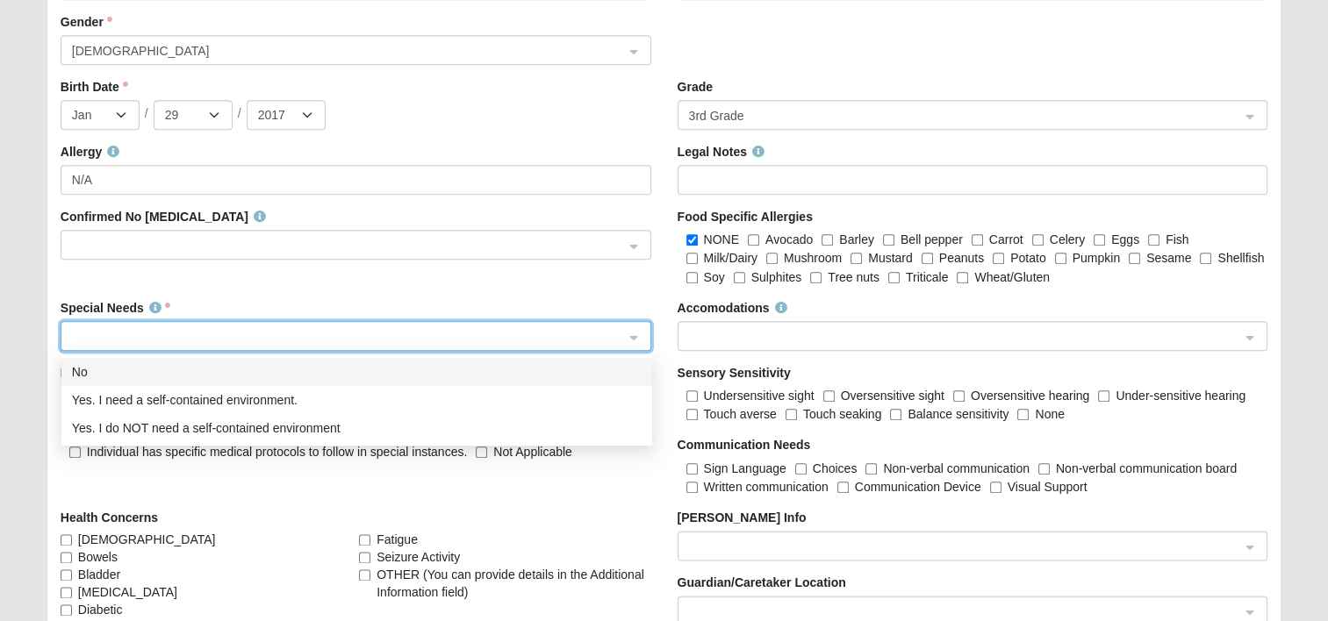
click at [108, 344] on input "search" at bounding box center [349, 335] width 557 height 26
click at [100, 369] on div "No" at bounding box center [357, 372] width 570 height 19
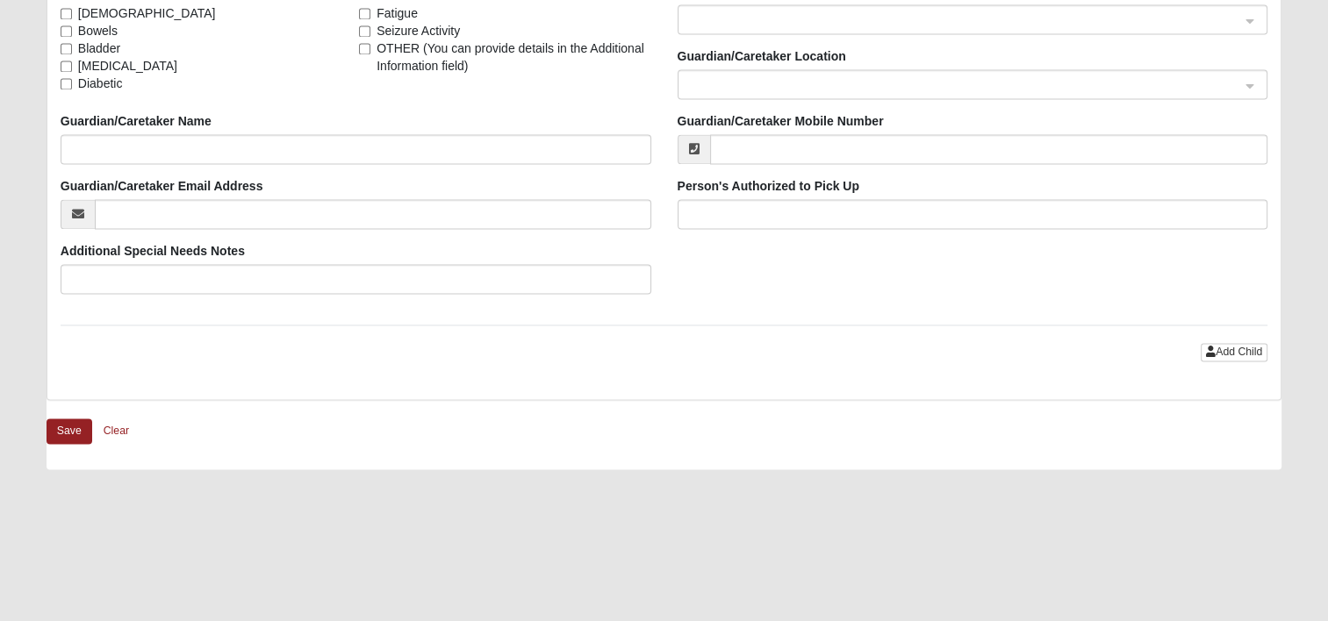
scroll to position [2602, 0]
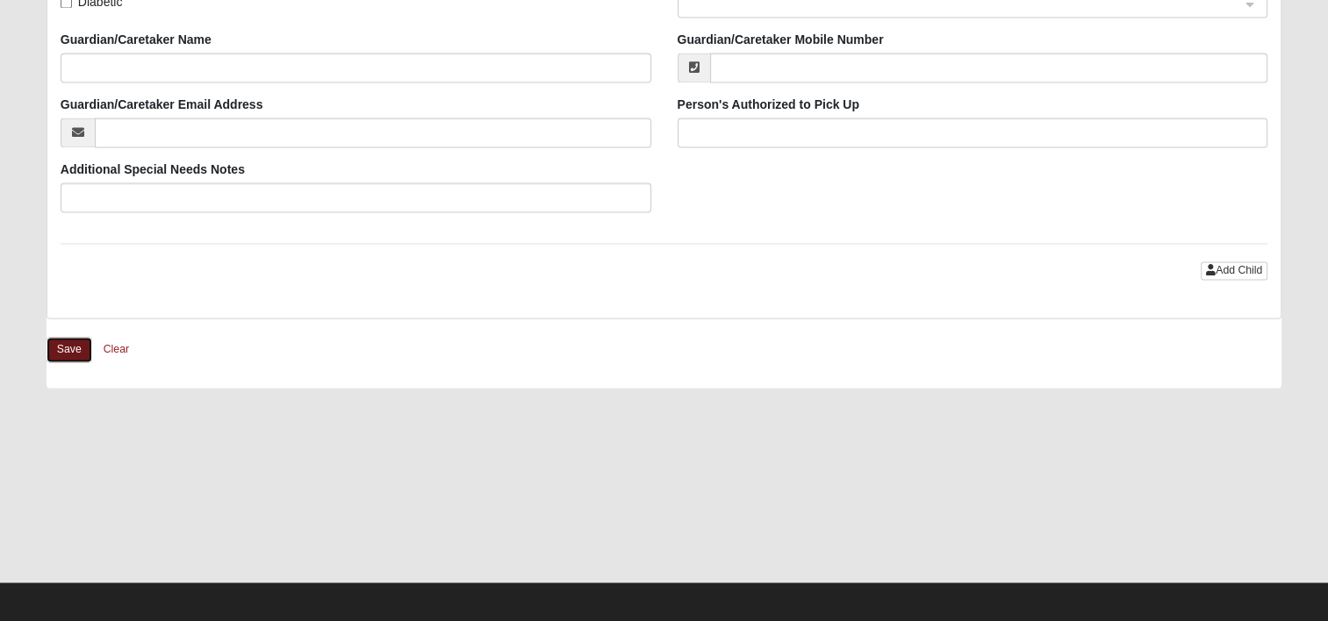
click at [47, 346] on button "Save" at bounding box center [70, 349] width 46 height 25
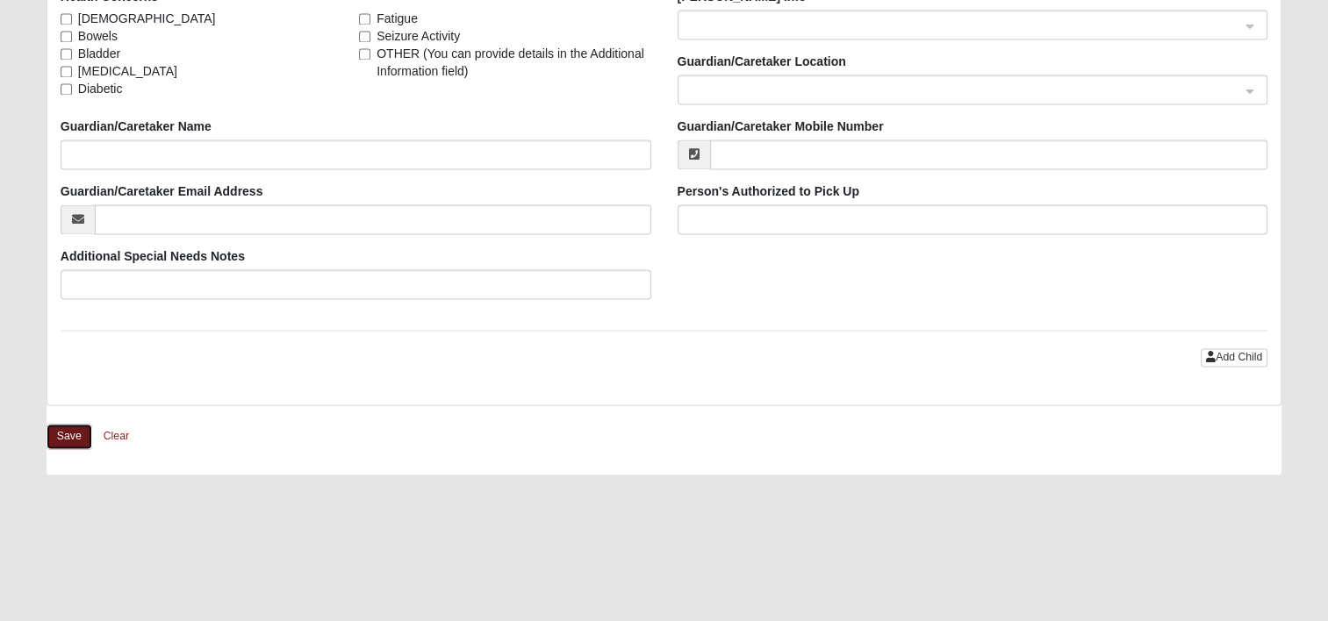
scroll to position [142, 0]
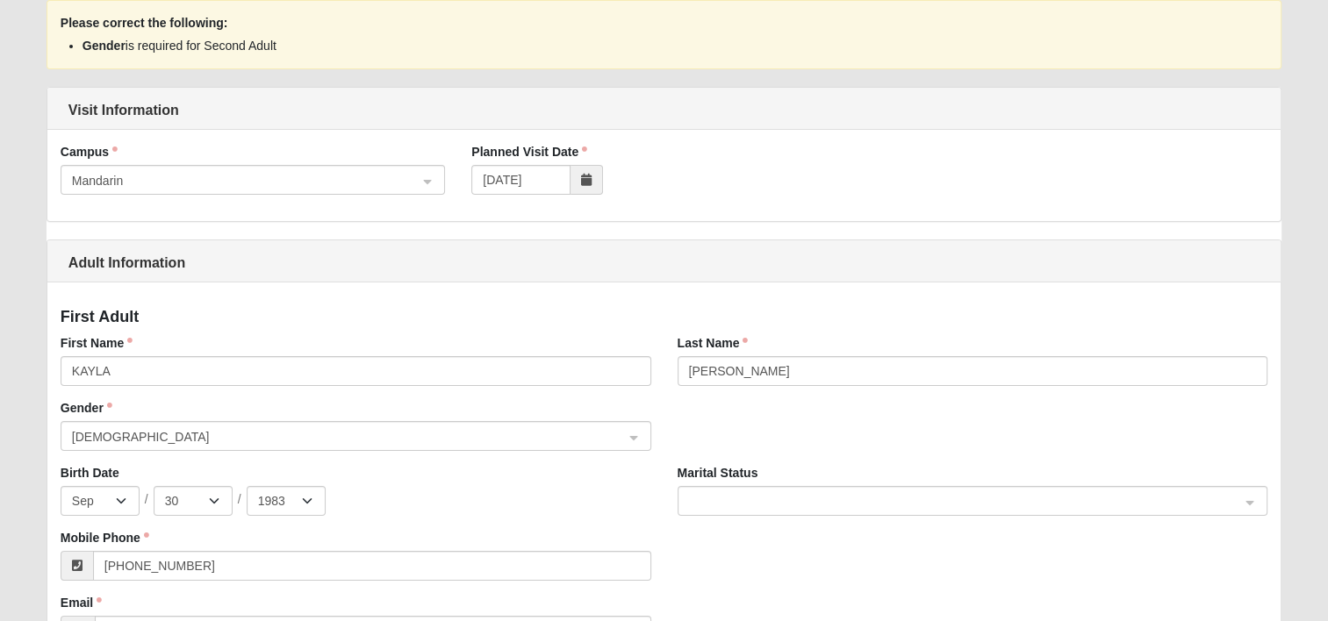
click at [54, 346] on div "First Name KAYLA" at bounding box center [355, 366] width 617 height 65
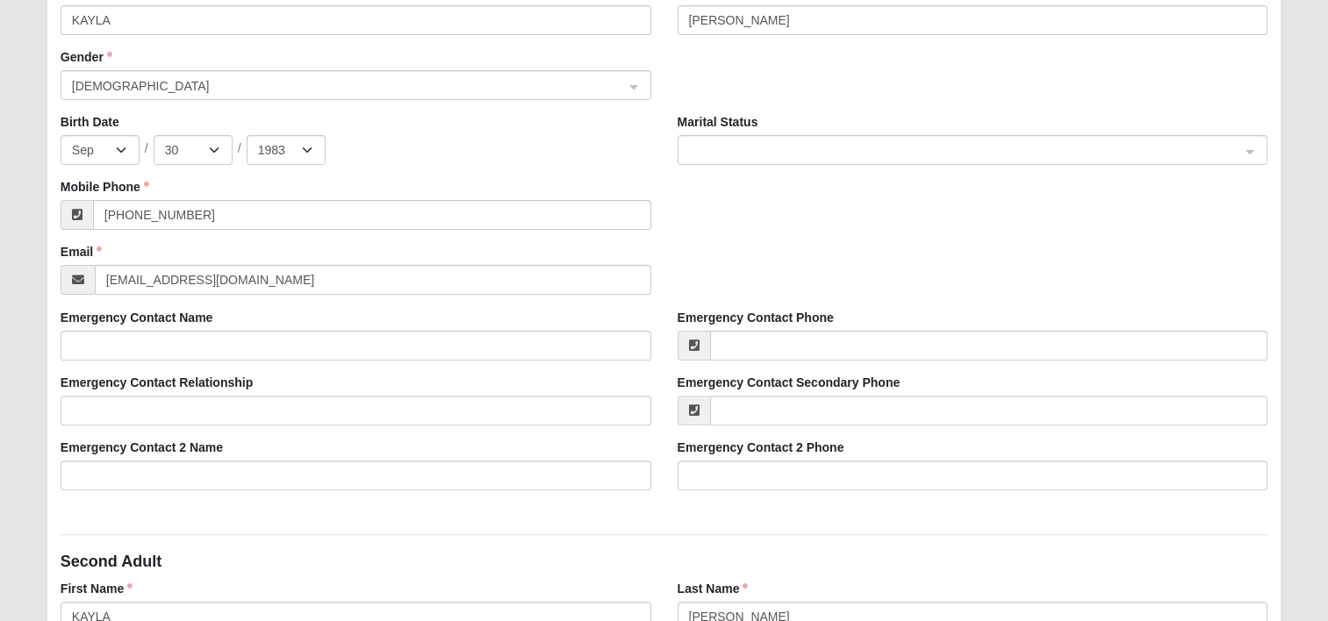
scroll to position [669, 0]
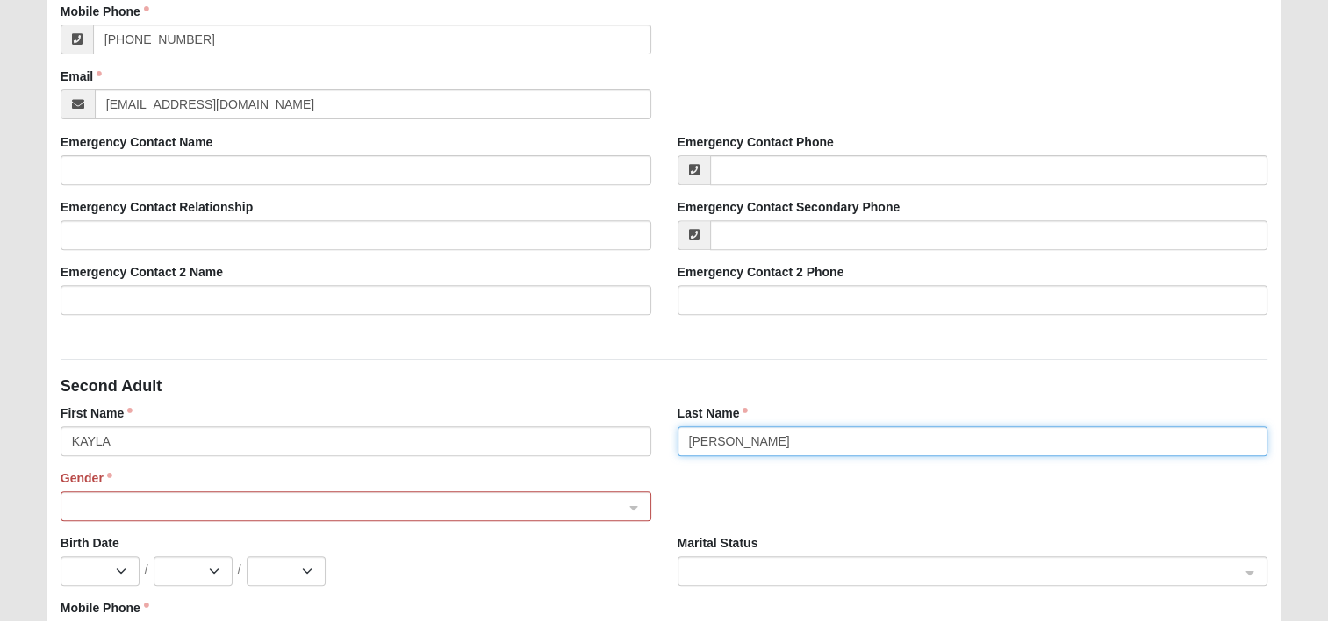
click at [812, 438] on input "MURPHY" at bounding box center [973, 442] width 591 height 30
type input "M"
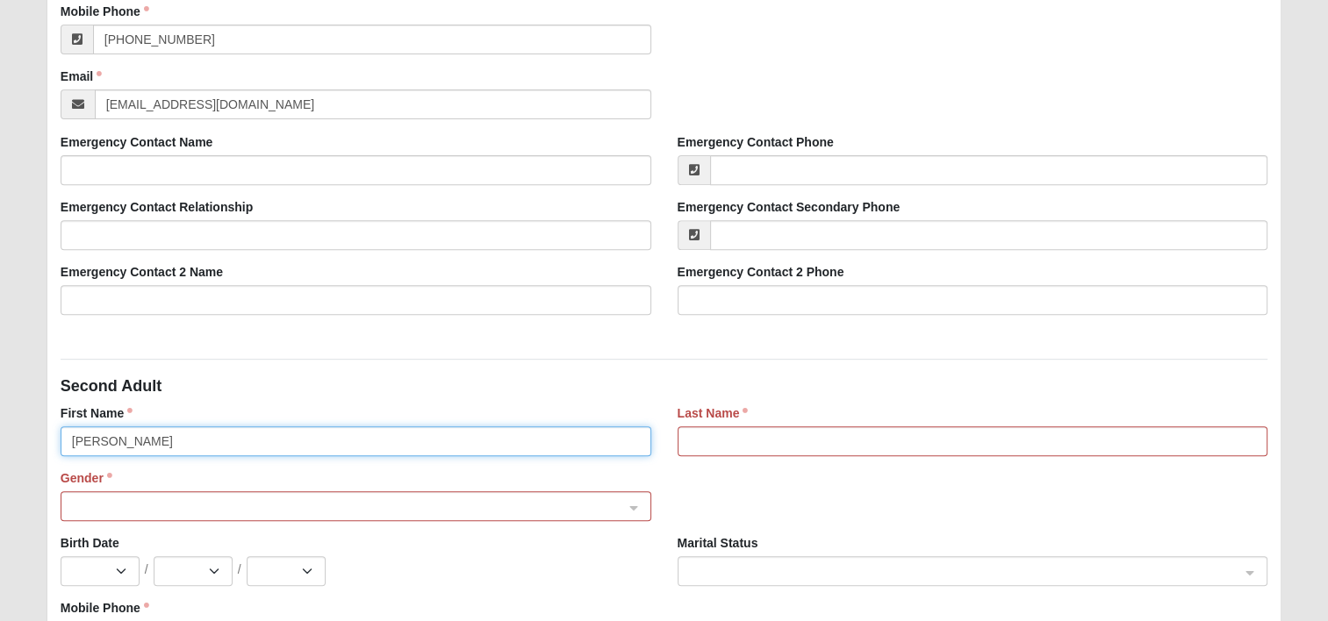
click at [215, 431] on input "KAYL" at bounding box center [356, 442] width 591 height 30
type input "K"
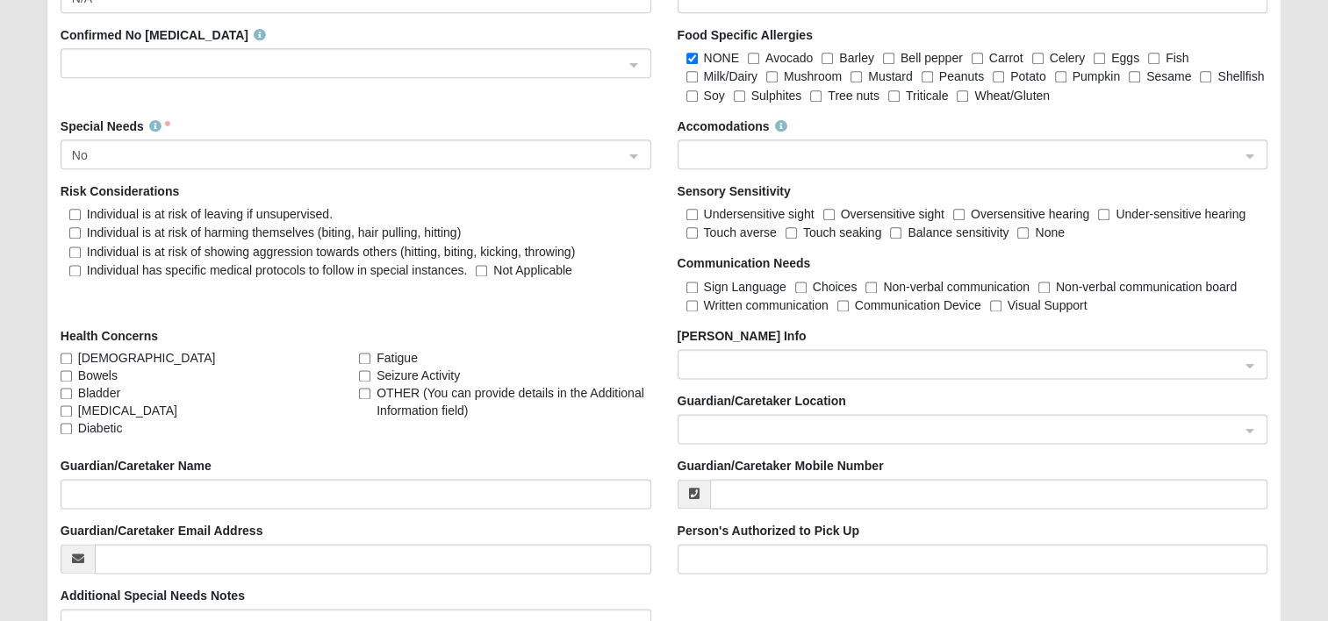
scroll to position [2675, 0]
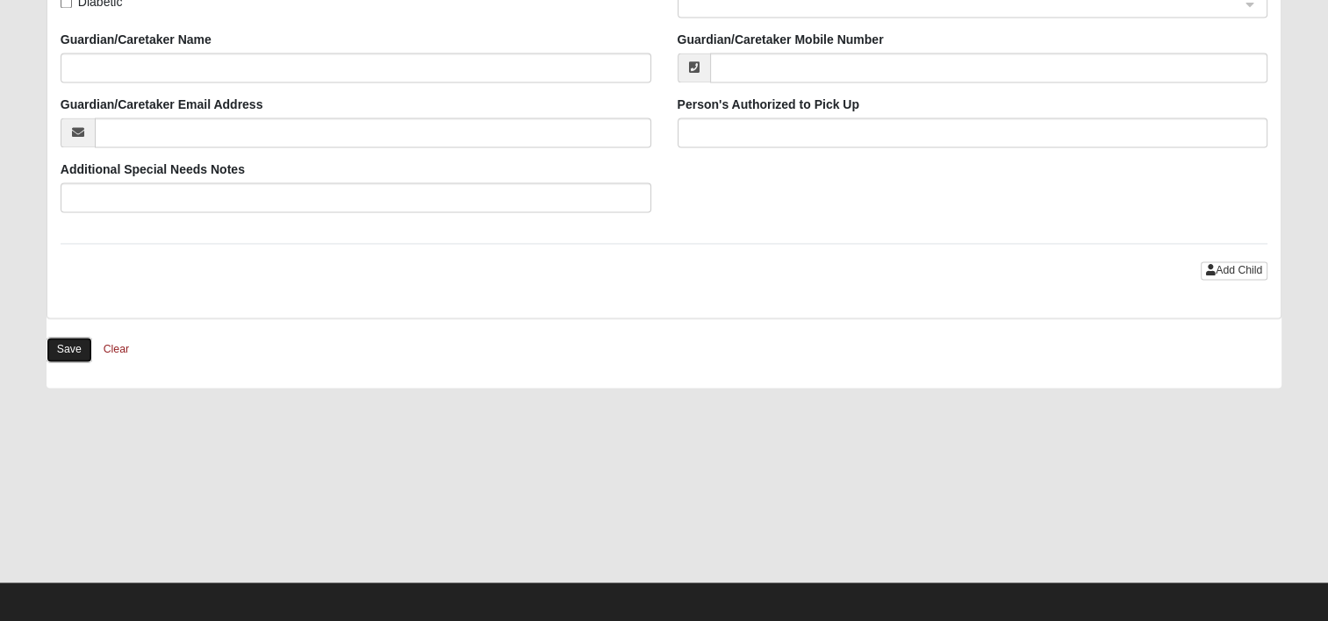
click at [73, 352] on button "Save" at bounding box center [70, 349] width 46 height 25
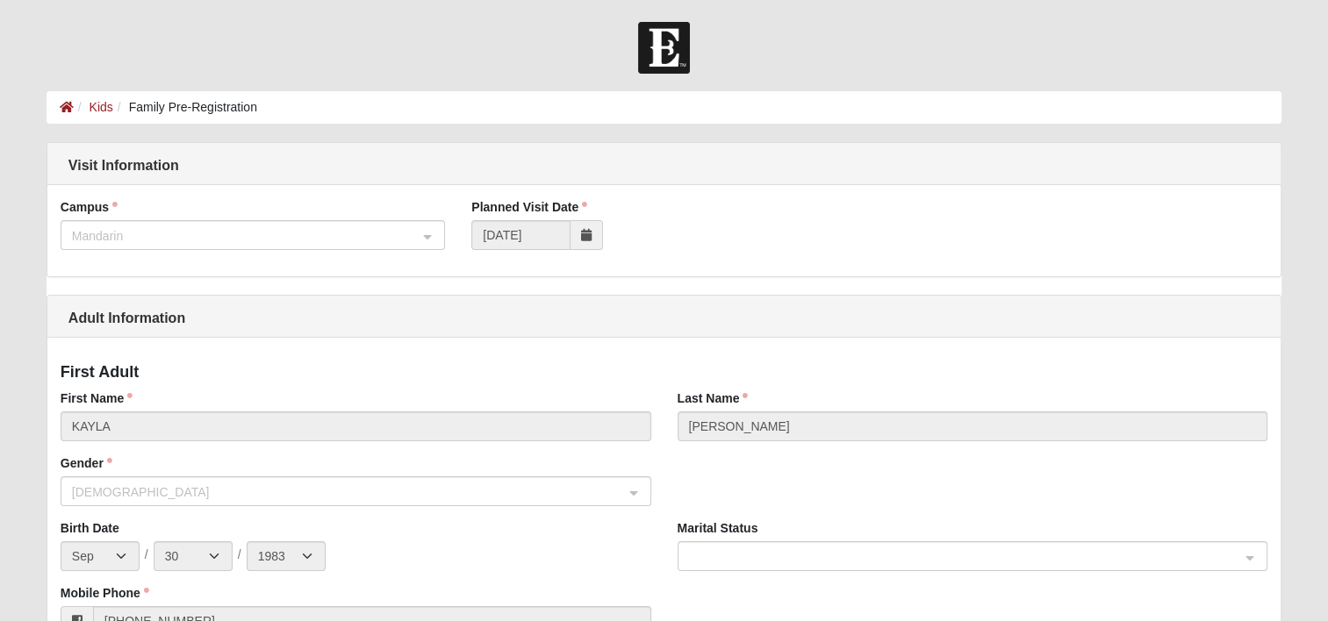
scroll to position [667, 0]
